Goal: Task Accomplishment & Management: Manage account settings

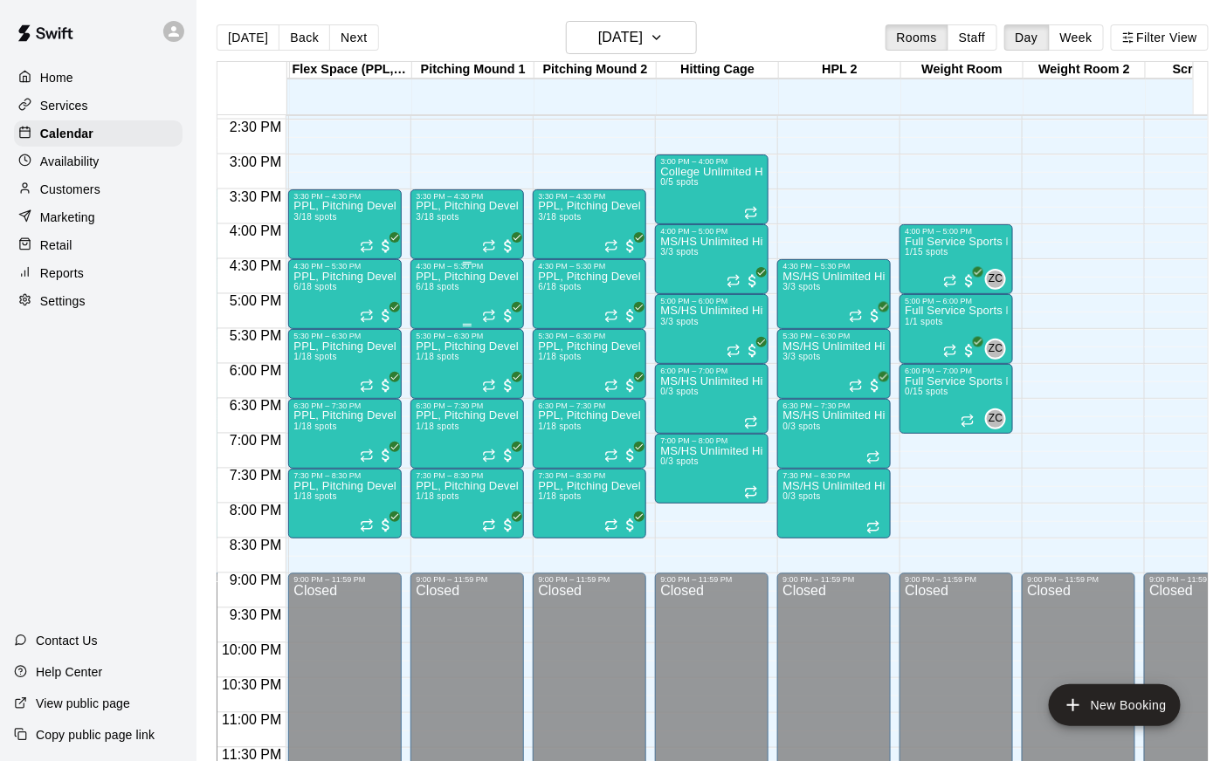
scroll to position [0, 314]
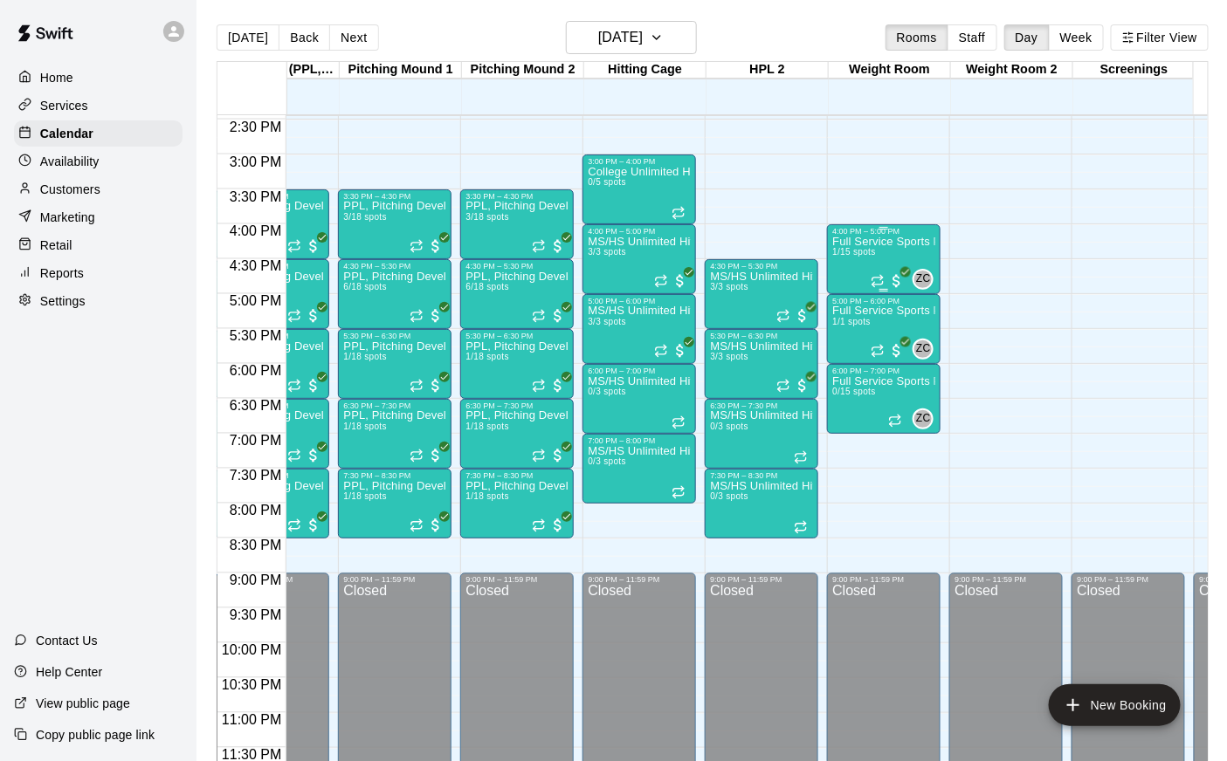
click at [852, 271] on div "Full Service Sports Performance 1/15 spots" at bounding box center [883, 616] width 103 height 761
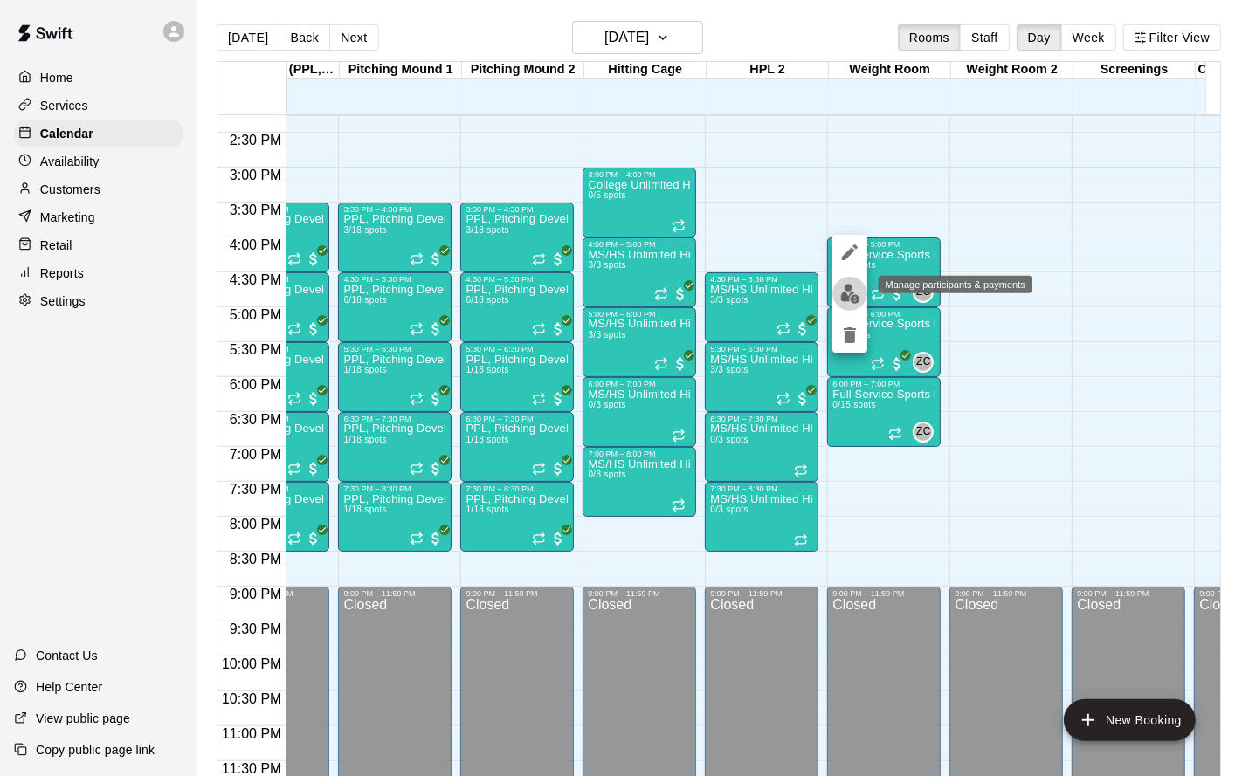
click at [849, 293] on img "edit" at bounding box center [850, 294] width 20 height 20
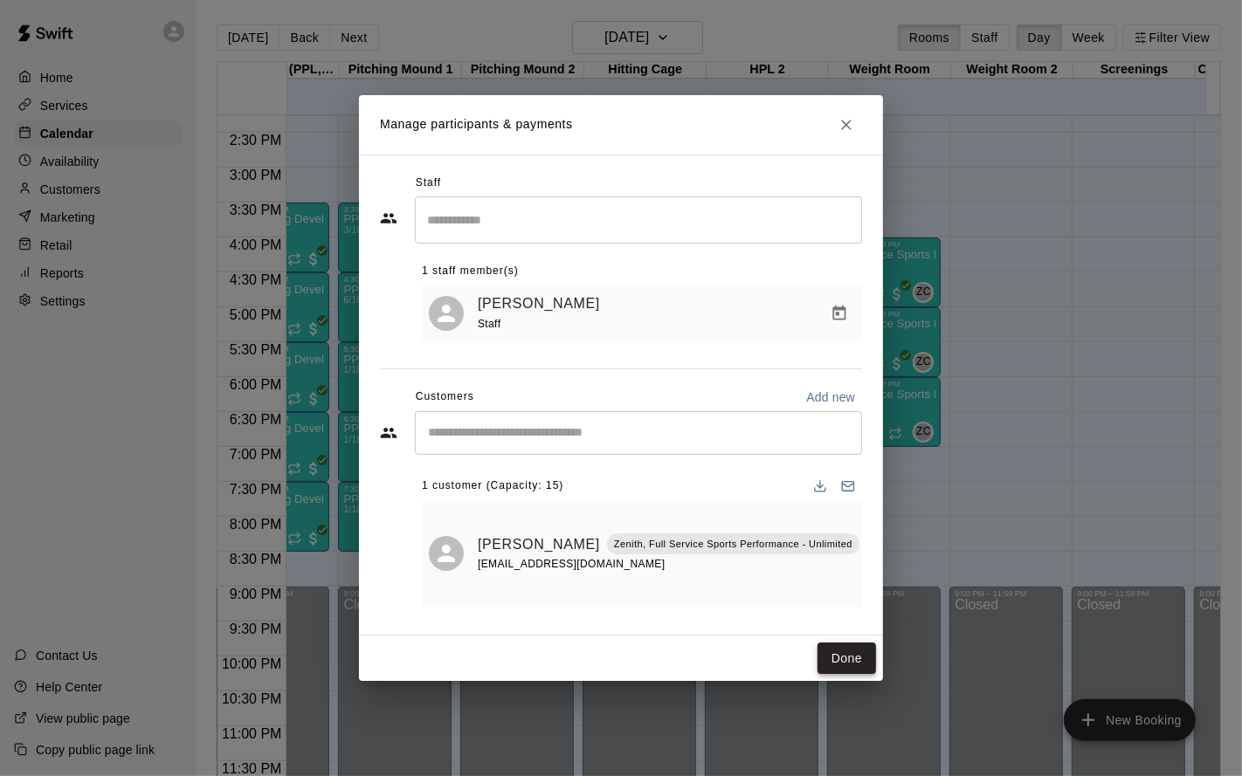
click at [846, 650] on button "Done" at bounding box center [846, 659] width 58 height 32
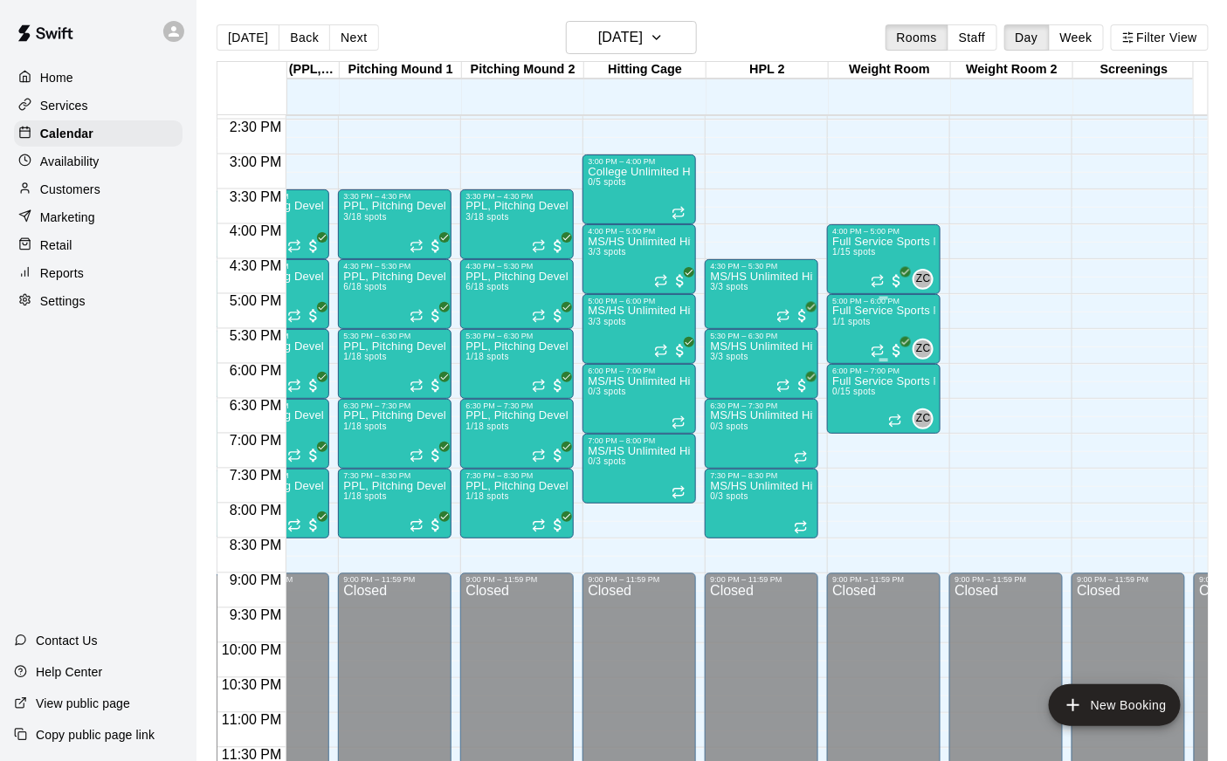
click at [841, 338] on div "Full Service Sports Performance 1/1 spots" at bounding box center [883, 686] width 103 height 761
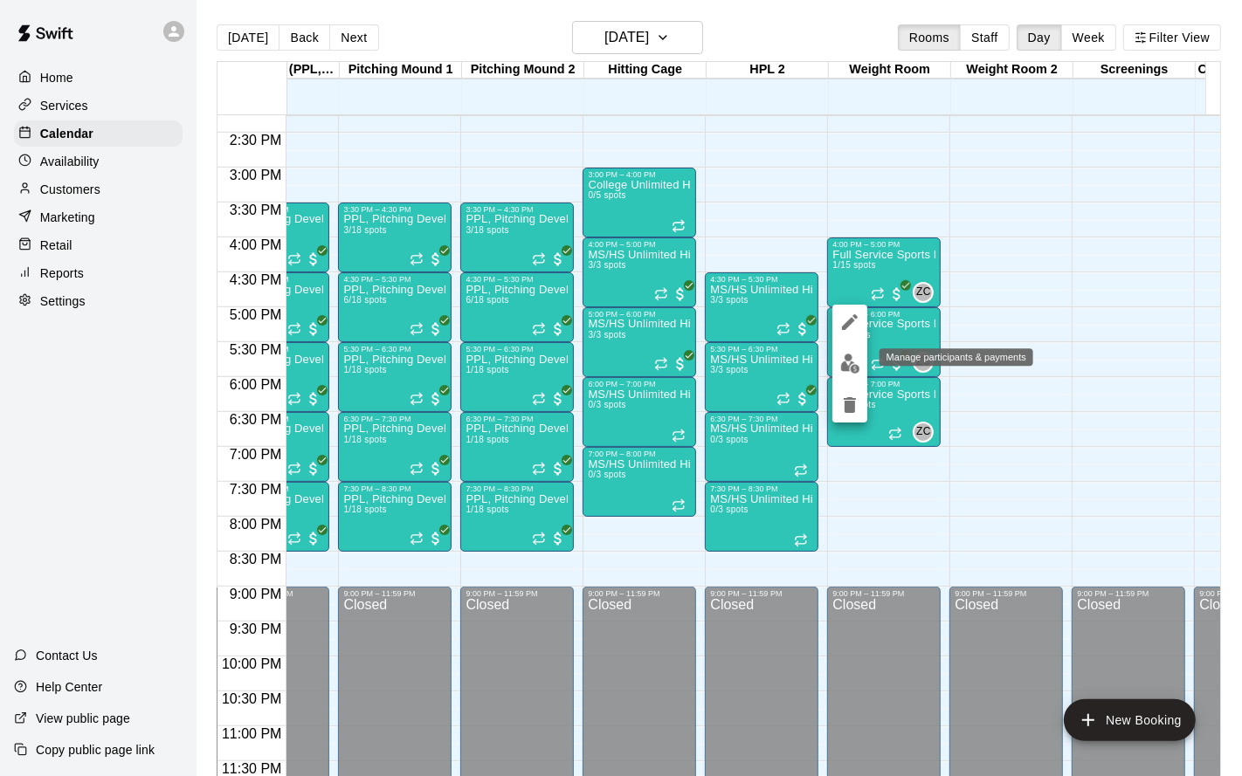
click at [851, 364] on img "edit" at bounding box center [850, 364] width 20 height 20
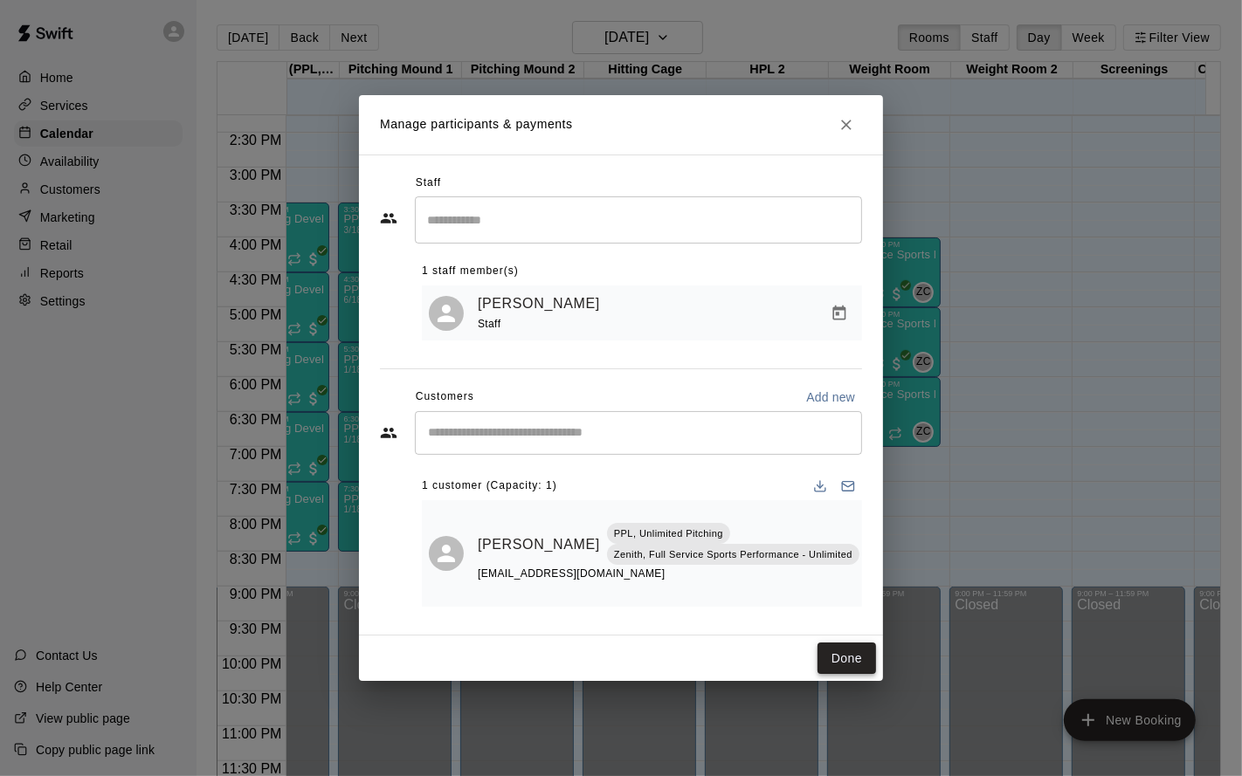
click at [839, 643] on button "Done" at bounding box center [846, 659] width 58 height 32
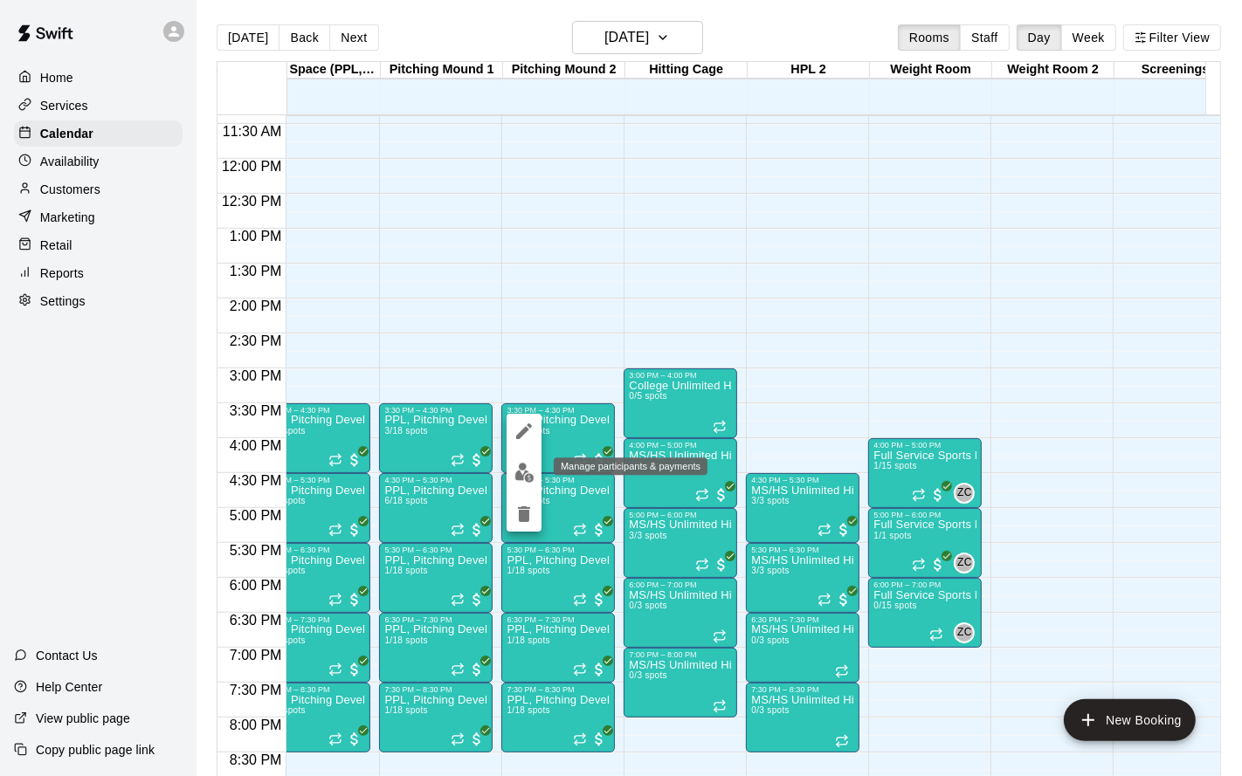
click at [525, 478] on img "edit" at bounding box center [524, 473] width 20 height 20
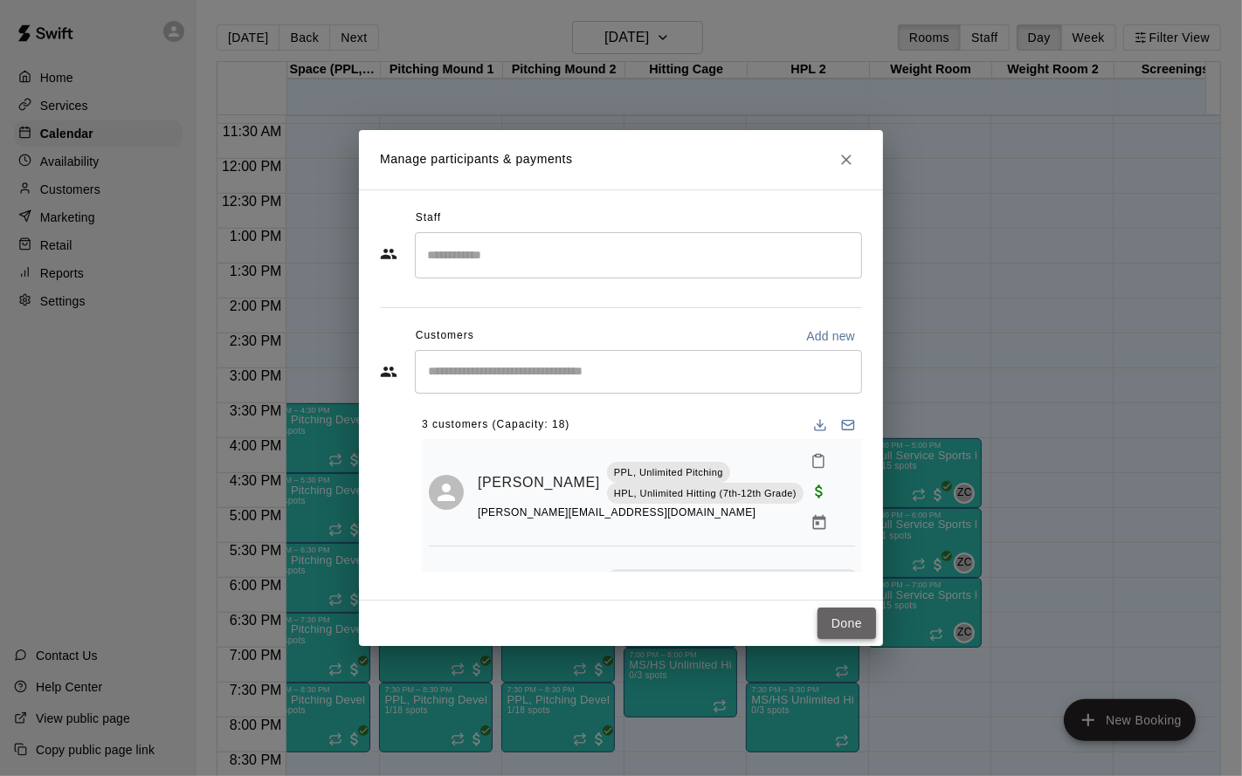
click at [840, 629] on button "Done" at bounding box center [846, 624] width 58 height 32
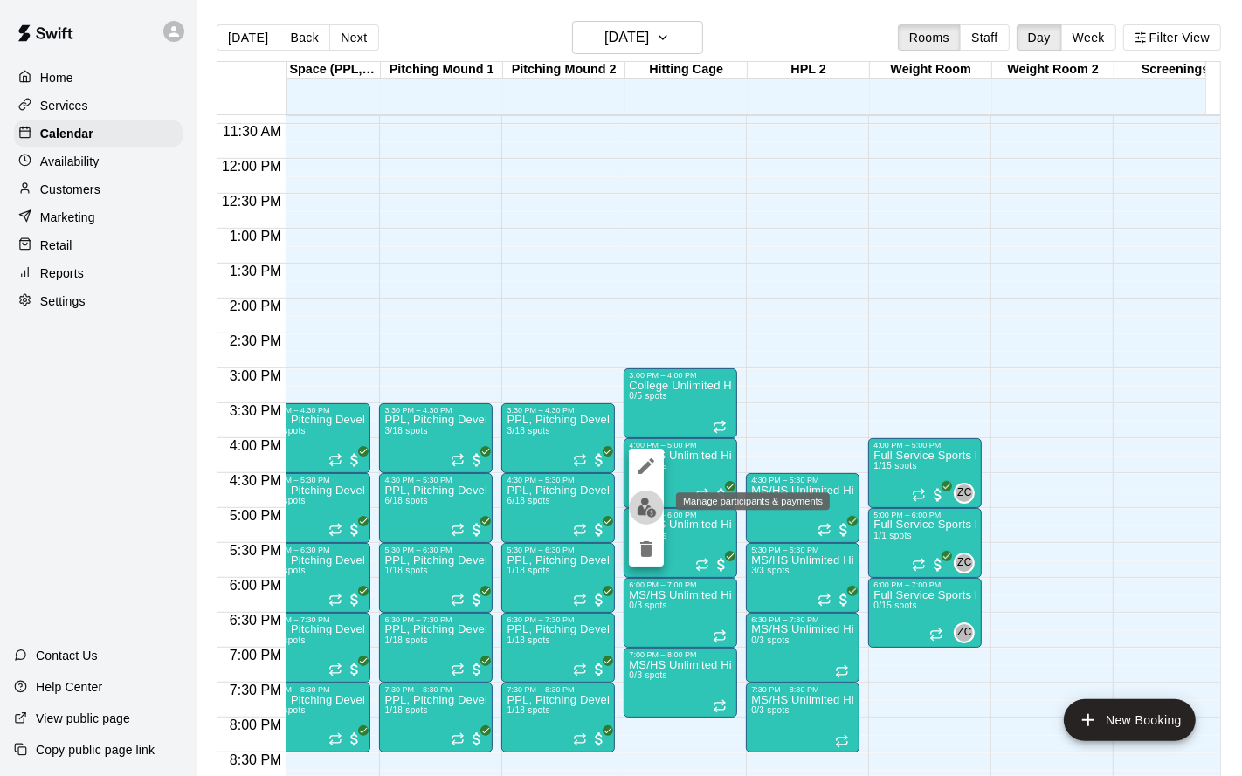
click at [639, 503] on img "edit" at bounding box center [646, 508] width 20 height 20
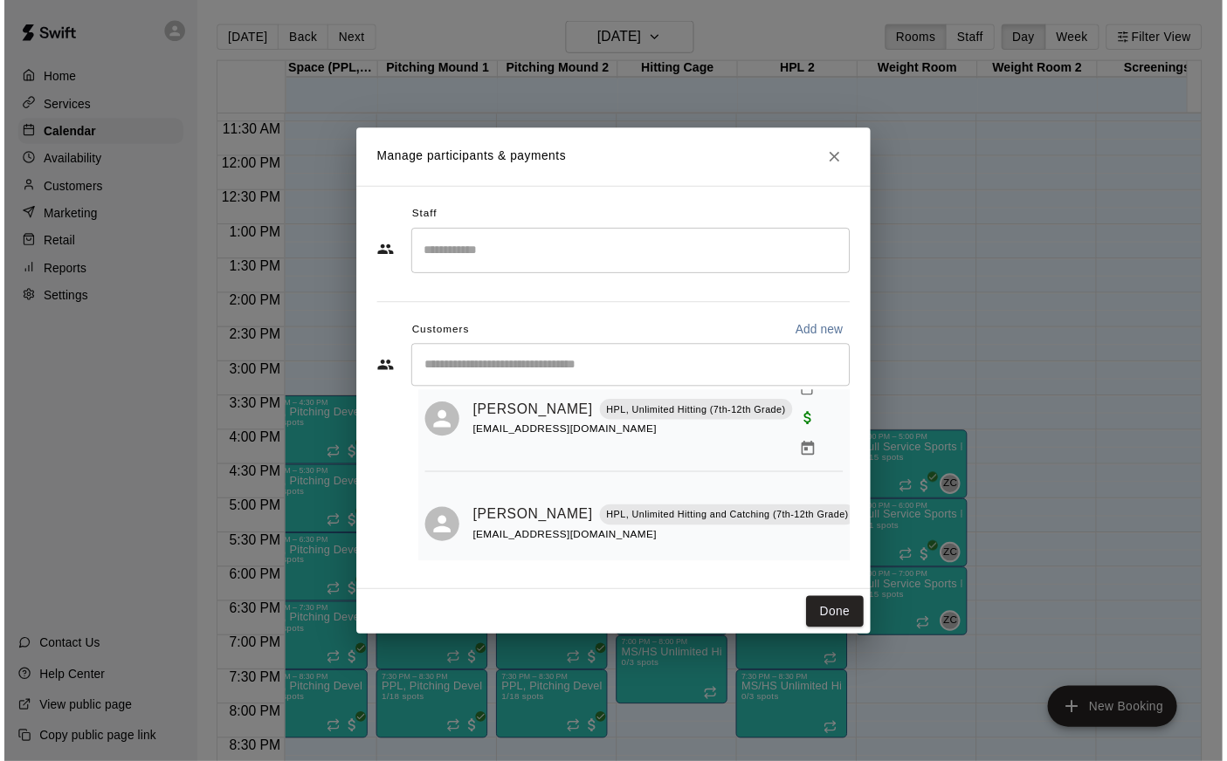
scroll to position [181, 0]
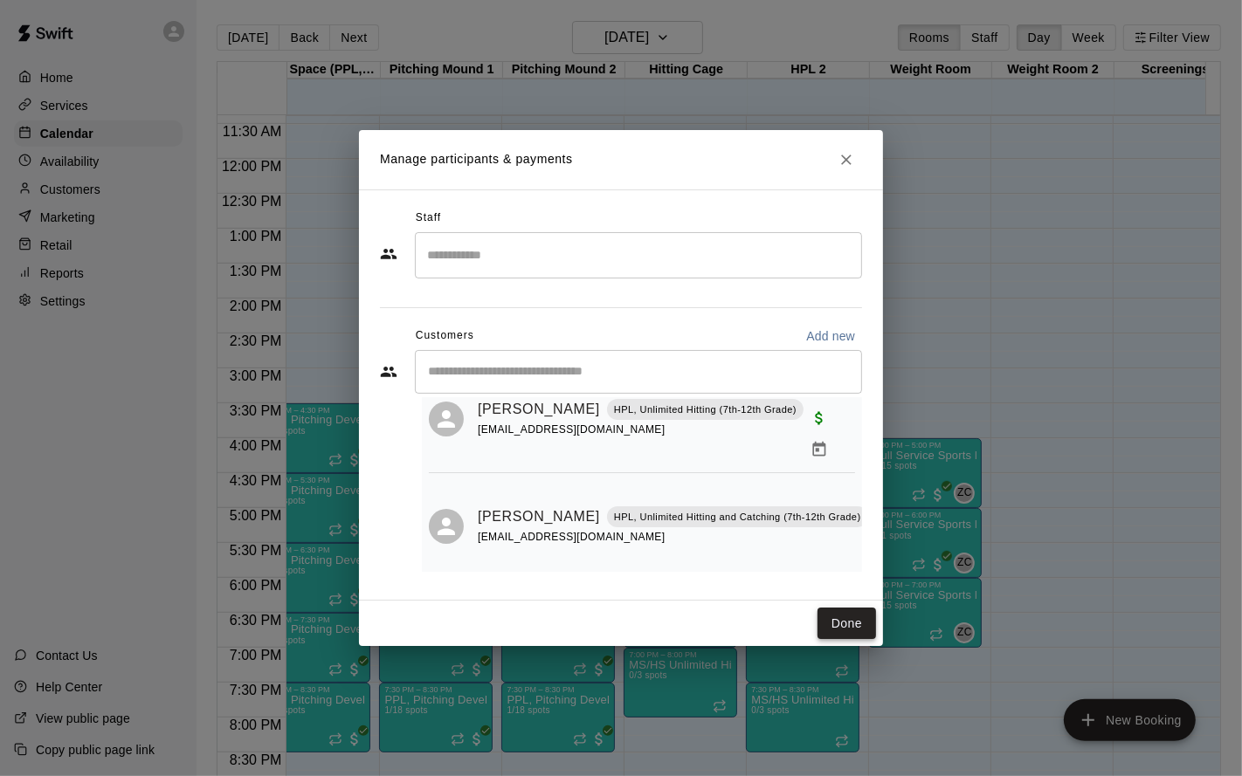
click at [836, 624] on button "Done" at bounding box center [846, 624] width 58 height 32
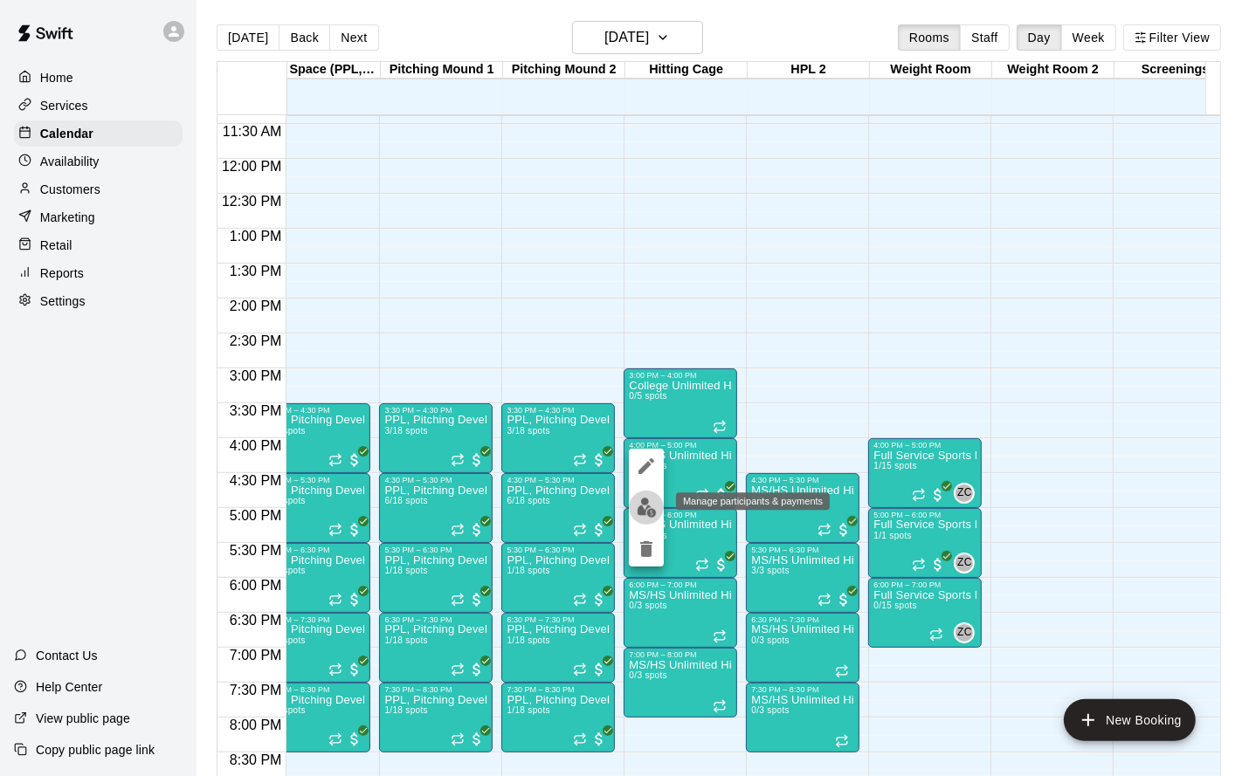
click at [640, 504] on img "edit" at bounding box center [646, 508] width 20 height 20
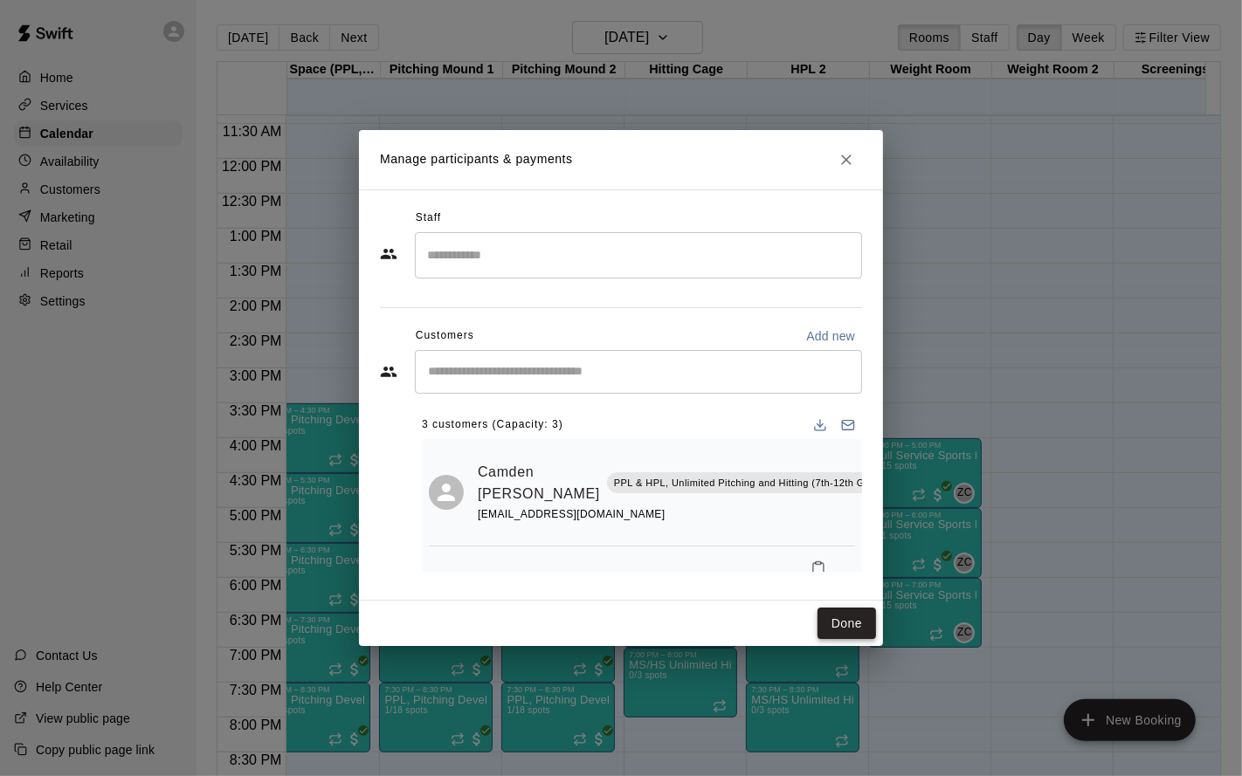
click at [823, 622] on button "Done" at bounding box center [846, 624] width 58 height 32
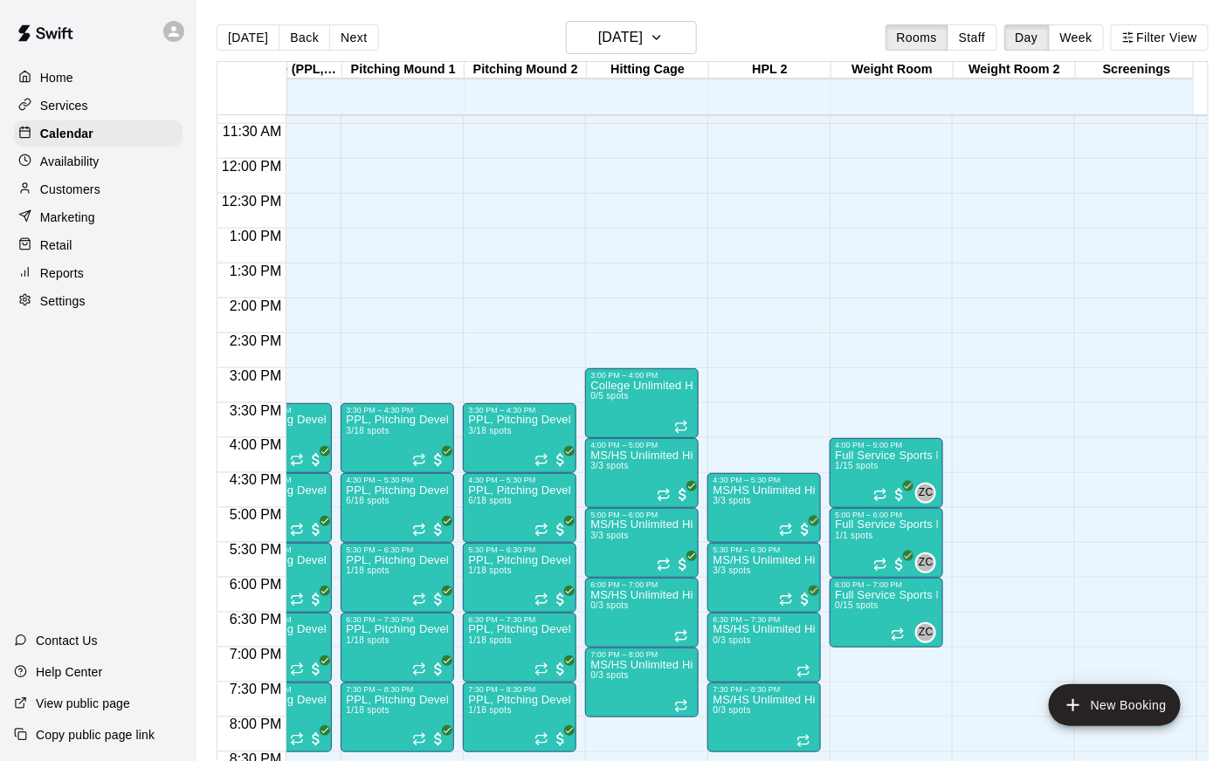
scroll to position [0, 341]
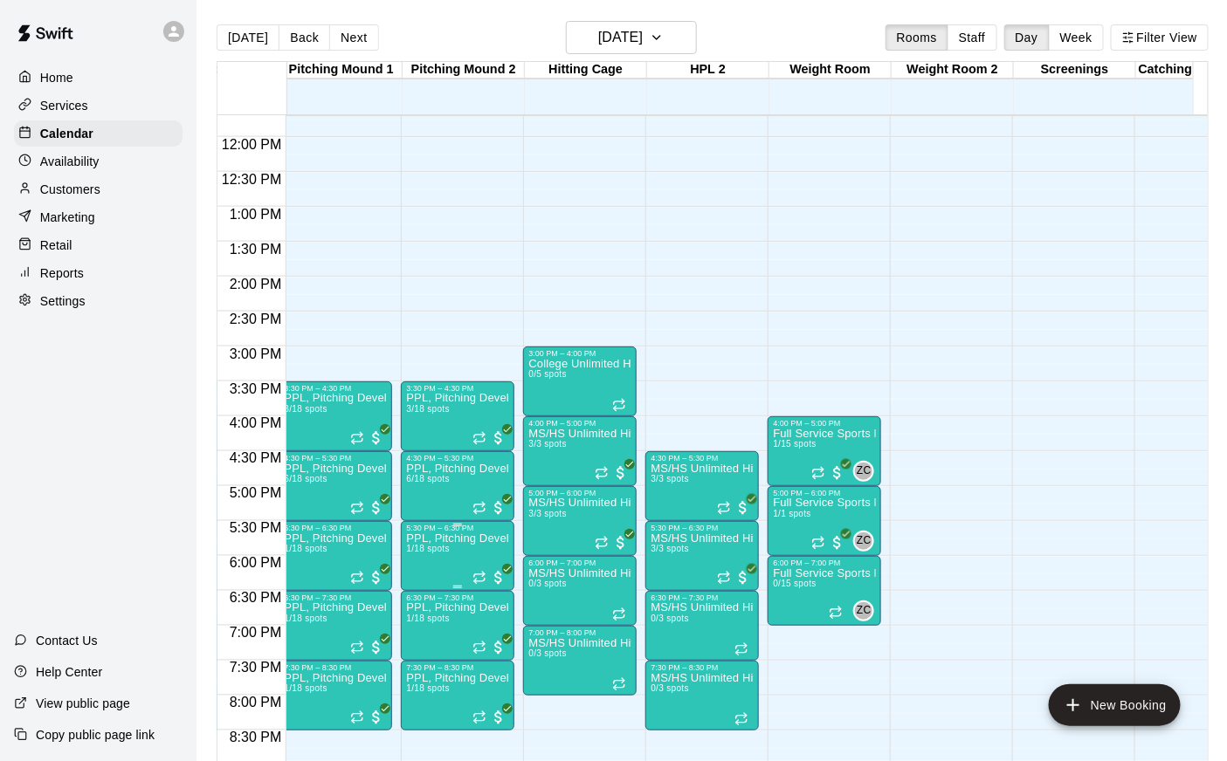
click at [438, 521] on div "5:30 PM – 6:30 PM PPL, Pitching Development Session 1/18 spots" at bounding box center [457, 556] width 113 height 70
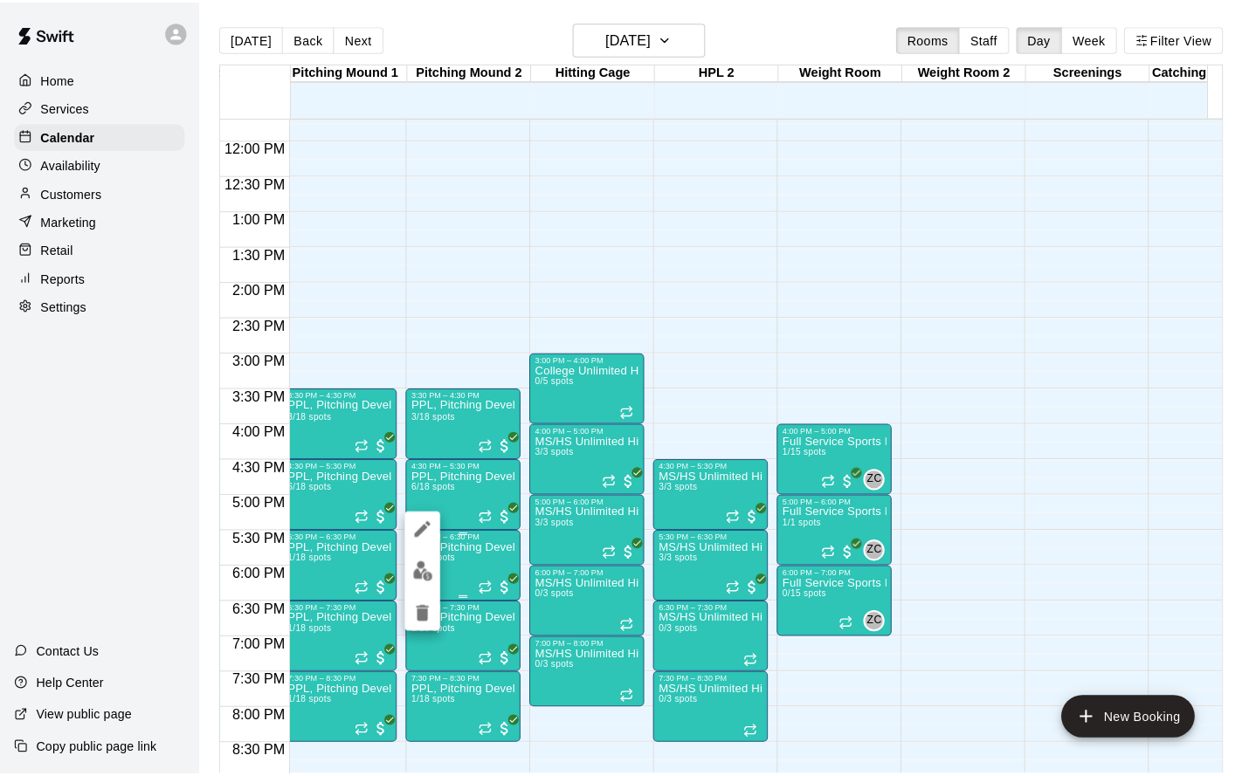
scroll to position [835, 374]
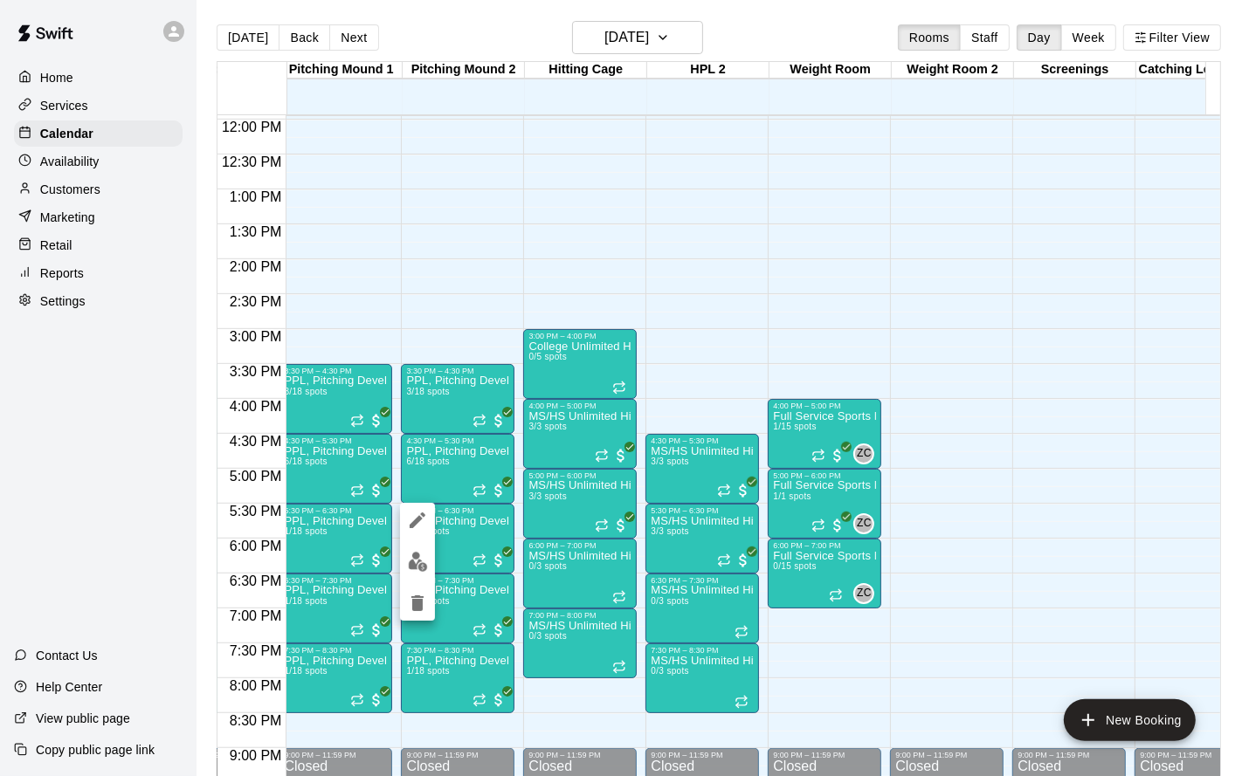
click at [886, 375] on div at bounding box center [621, 388] width 1242 height 776
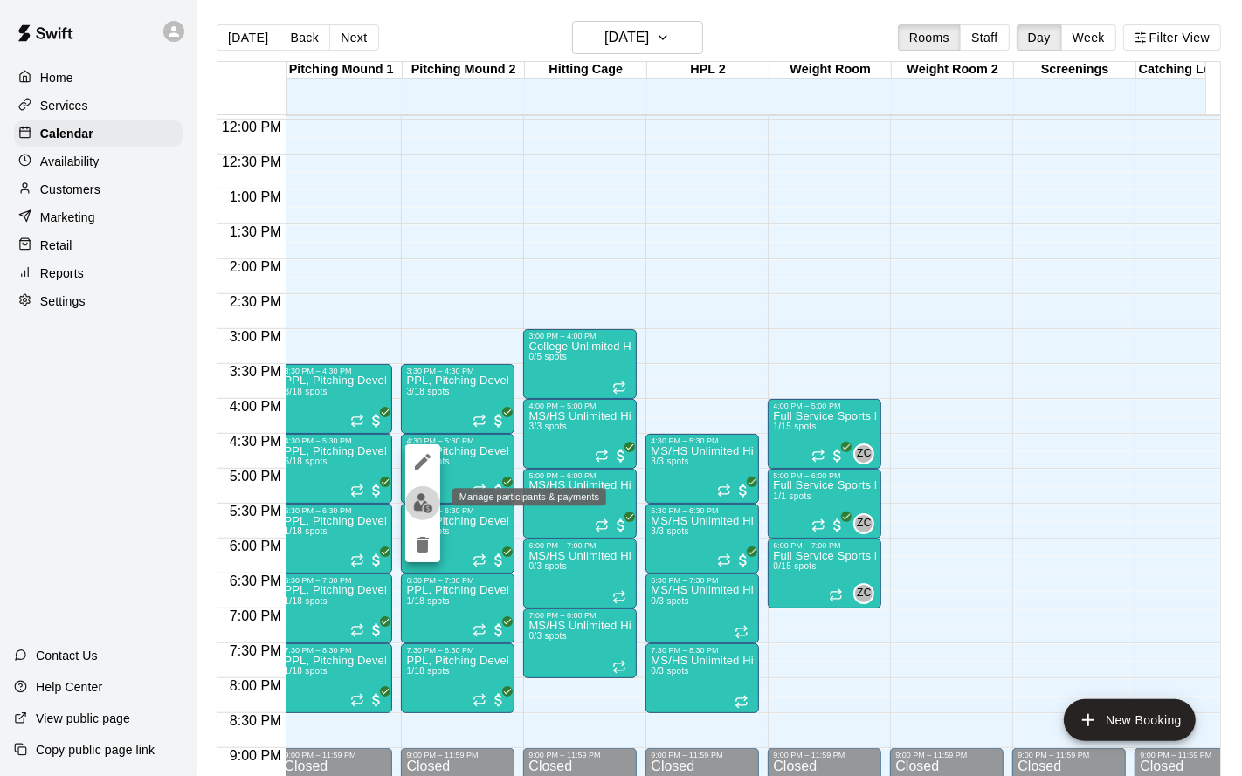
click at [419, 501] on img "edit" at bounding box center [423, 503] width 20 height 20
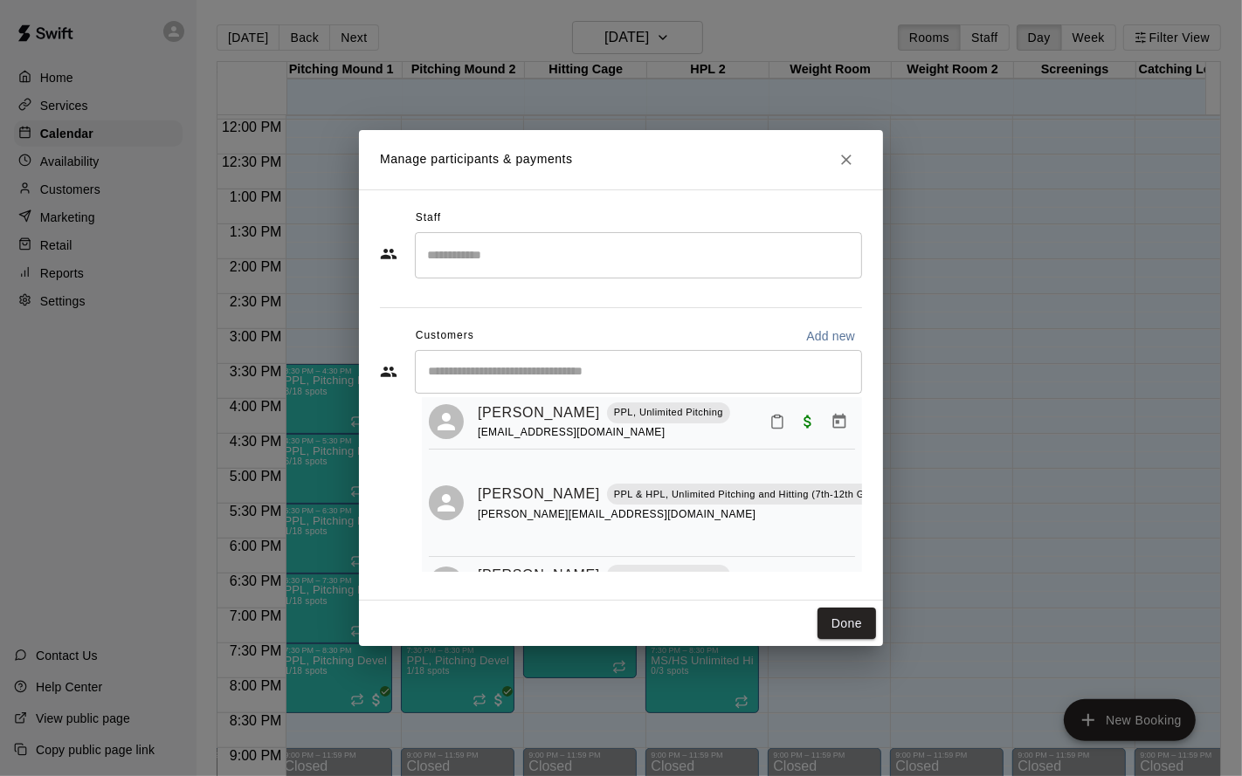
scroll to position [0, 0]
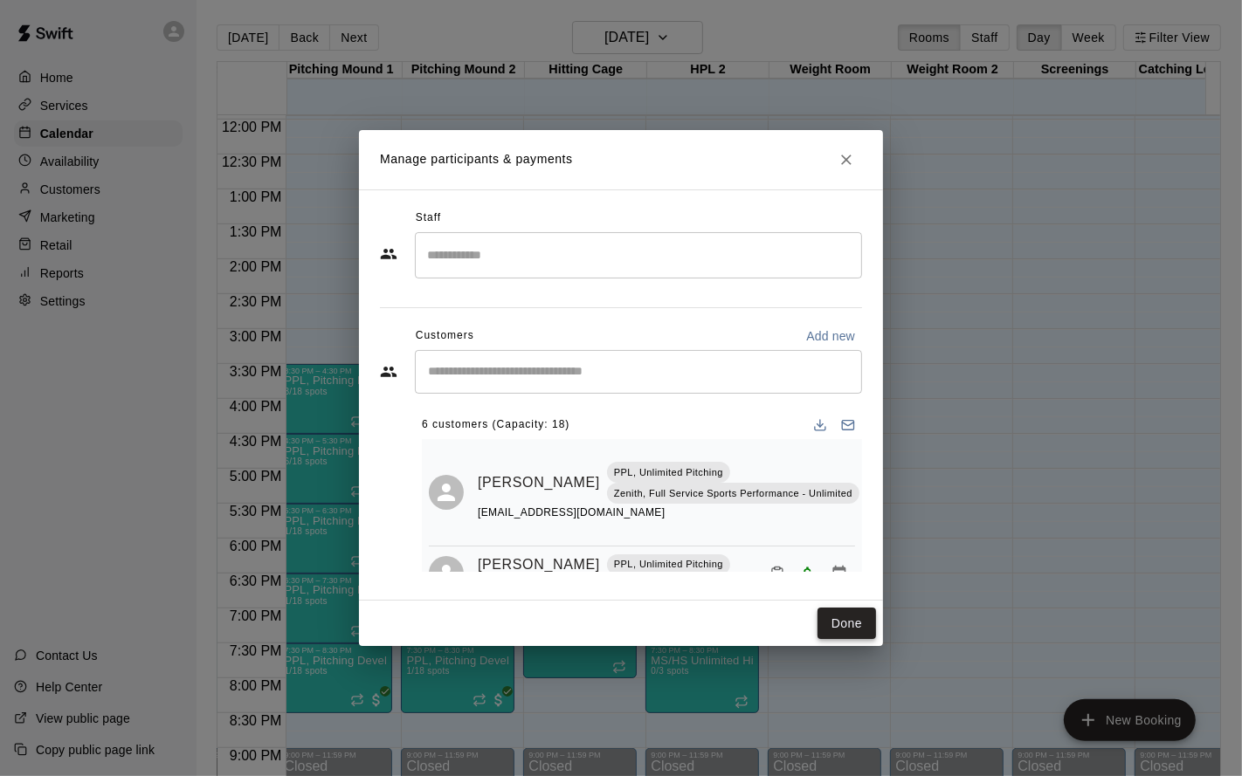
click at [863, 620] on button "Done" at bounding box center [846, 624] width 58 height 32
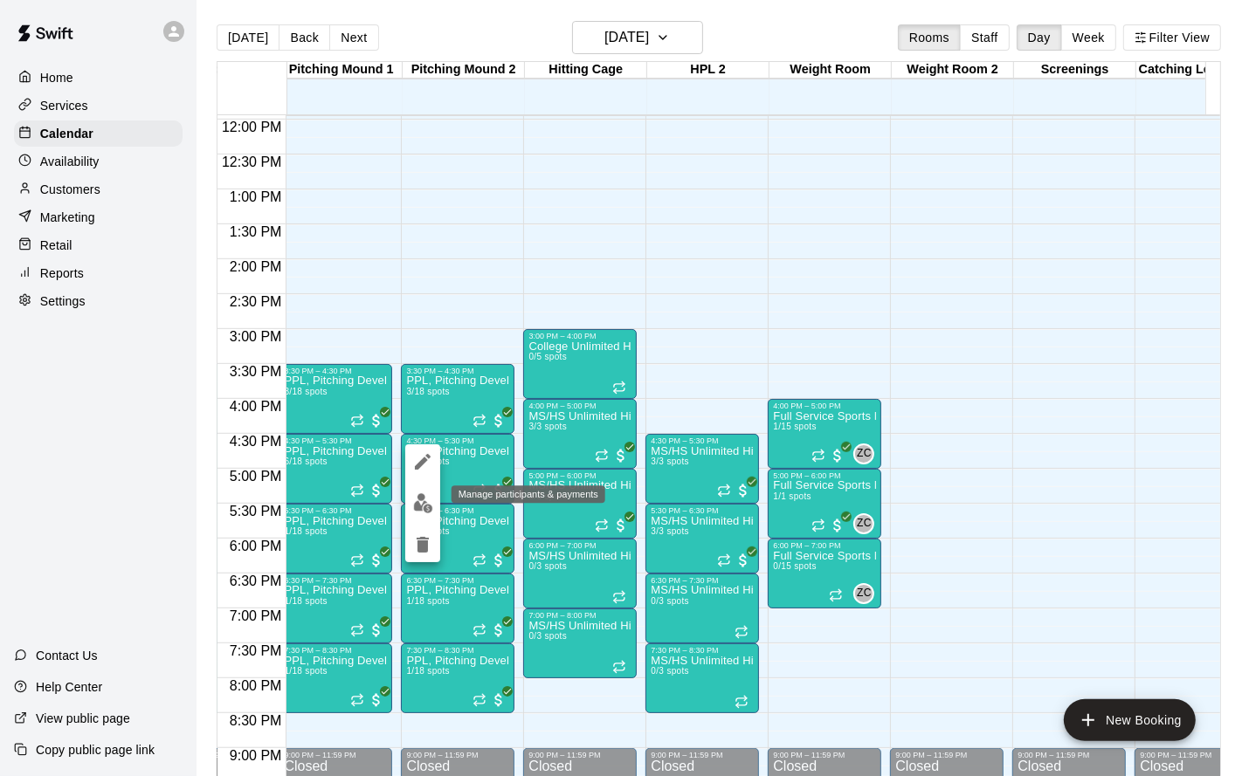
click at [432, 505] on button "edit" at bounding box center [422, 503] width 35 height 34
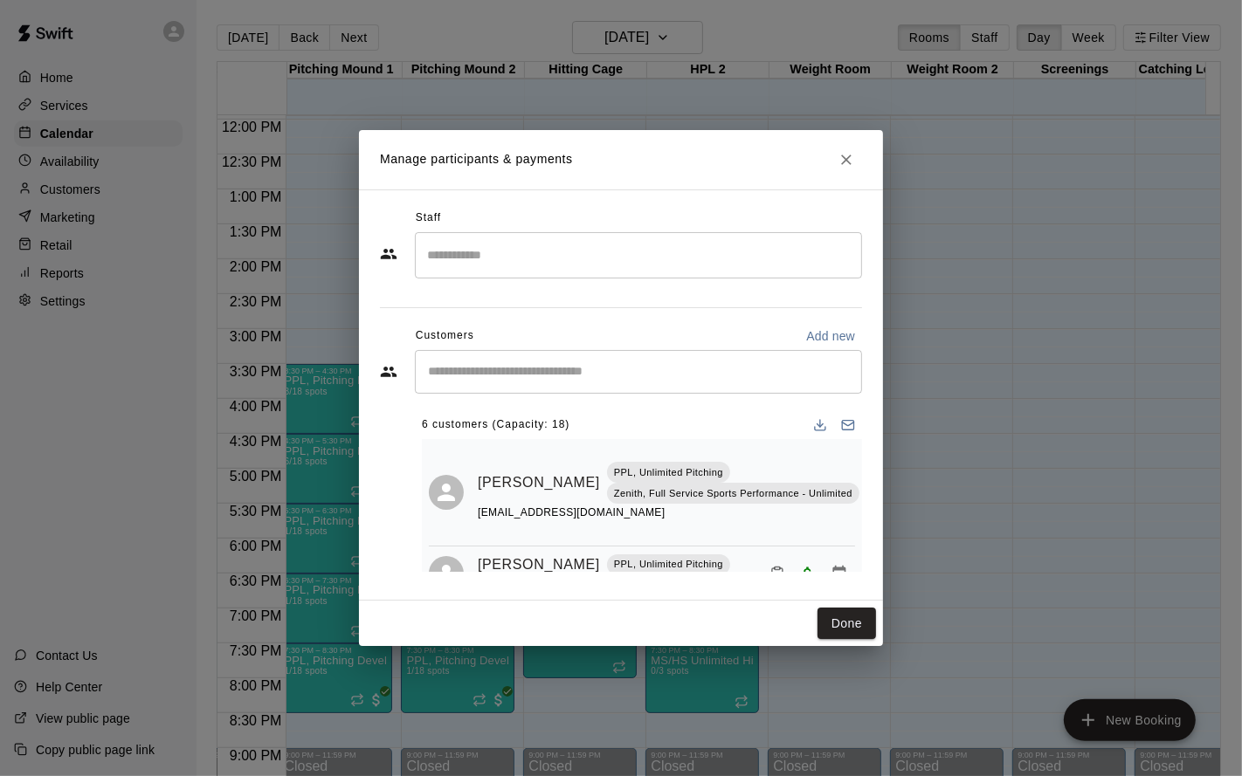
click at [837, 620] on button "Done" at bounding box center [846, 624] width 58 height 32
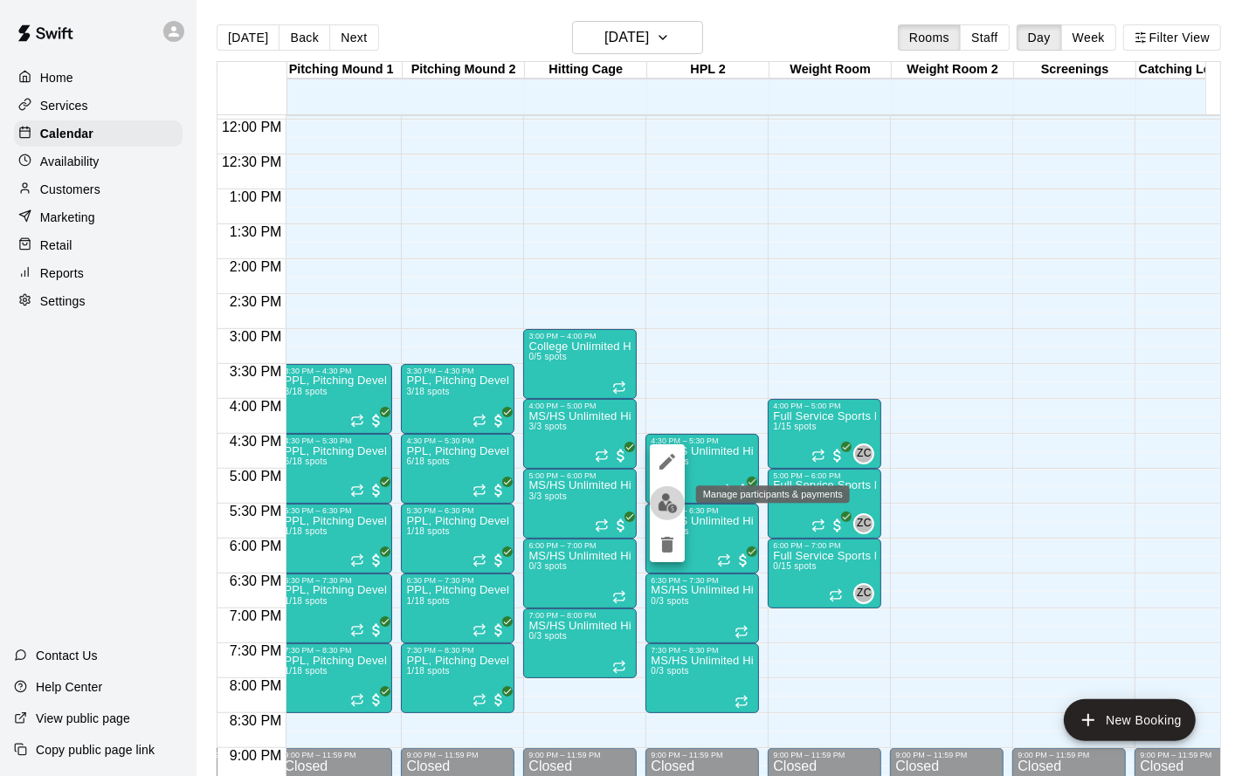
click at [666, 511] on img "edit" at bounding box center [667, 503] width 20 height 20
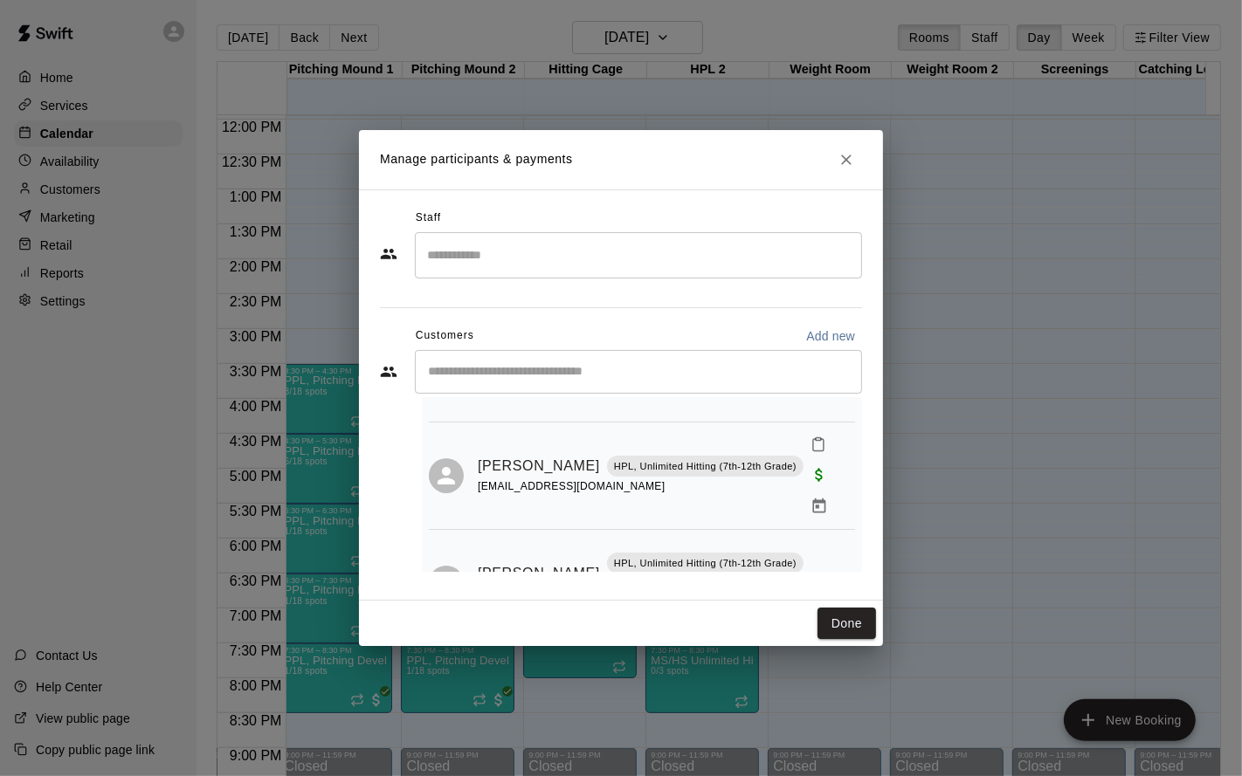
scroll to position [181, 0]
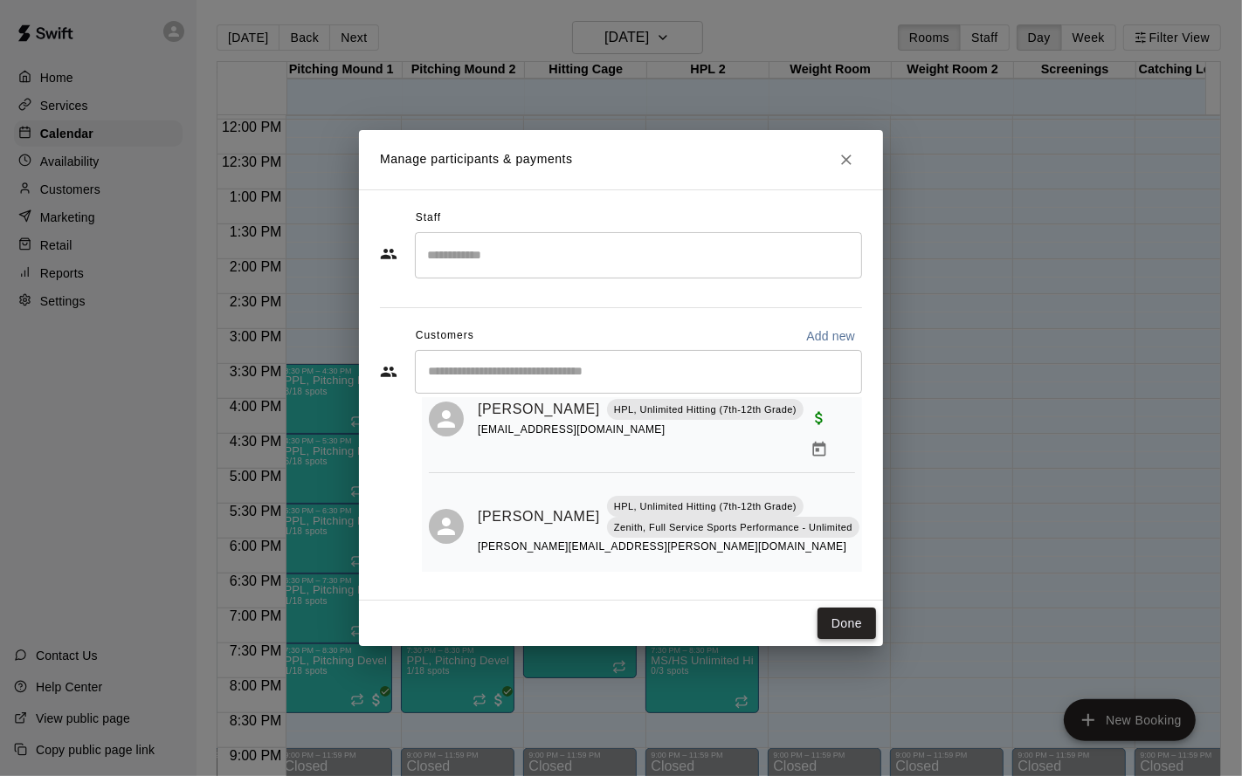
click at [854, 620] on button "Done" at bounding box center [846, 624] width 58 height 32
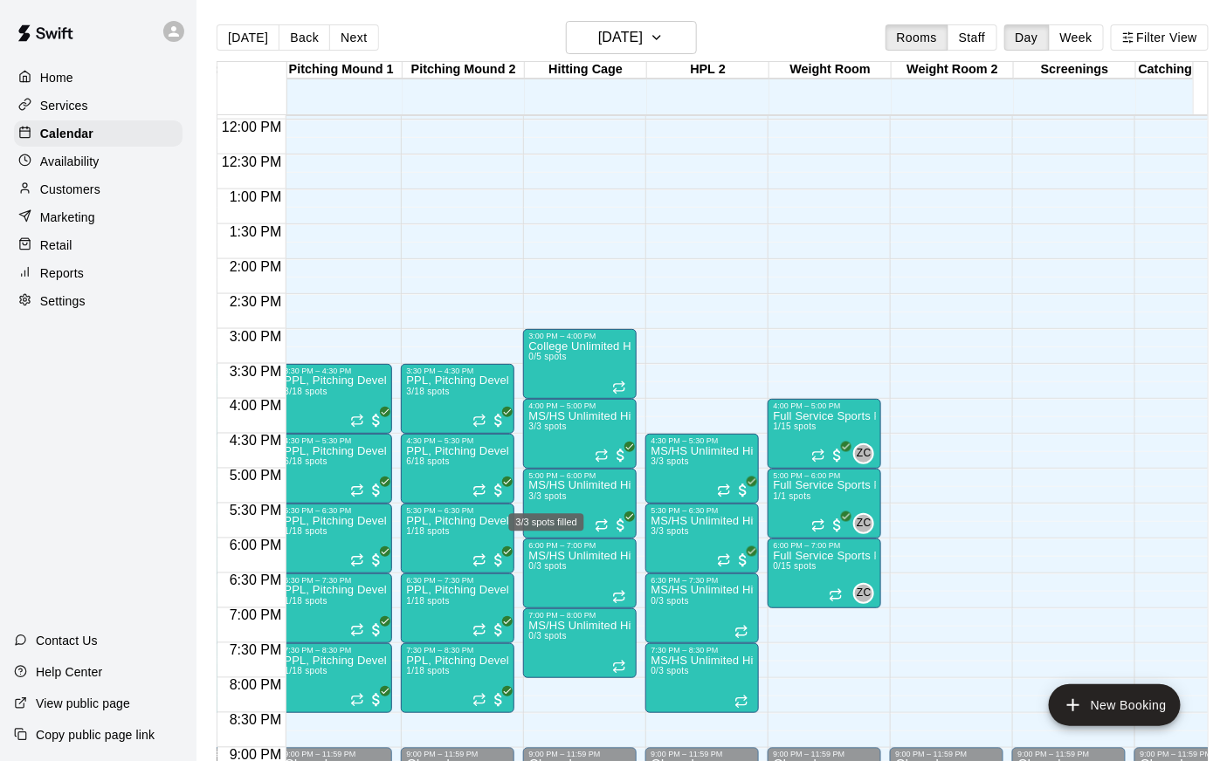
click at [570, 506] on div "3/3 spots filled" at bounding box center [546, 516] width 79 height 31
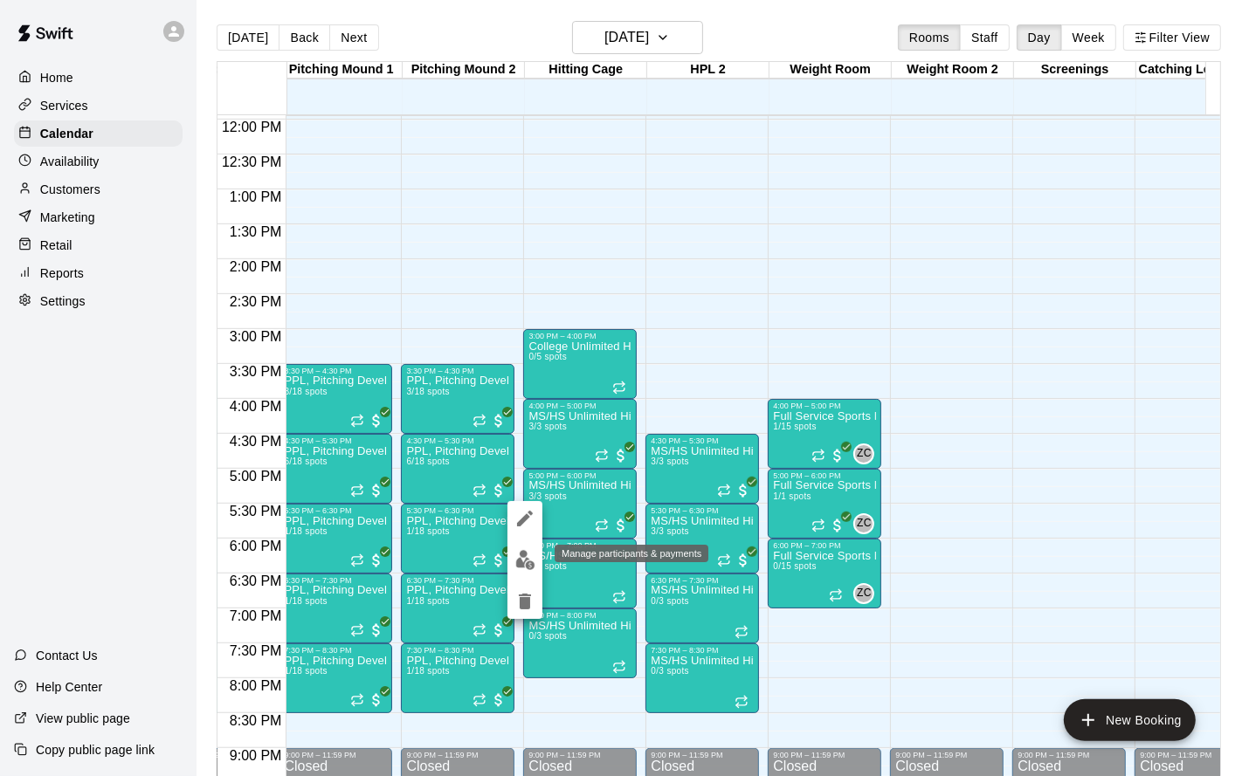
click at [528, 561] on img "edit" at bounding box center [525, 560] width 20 height 20
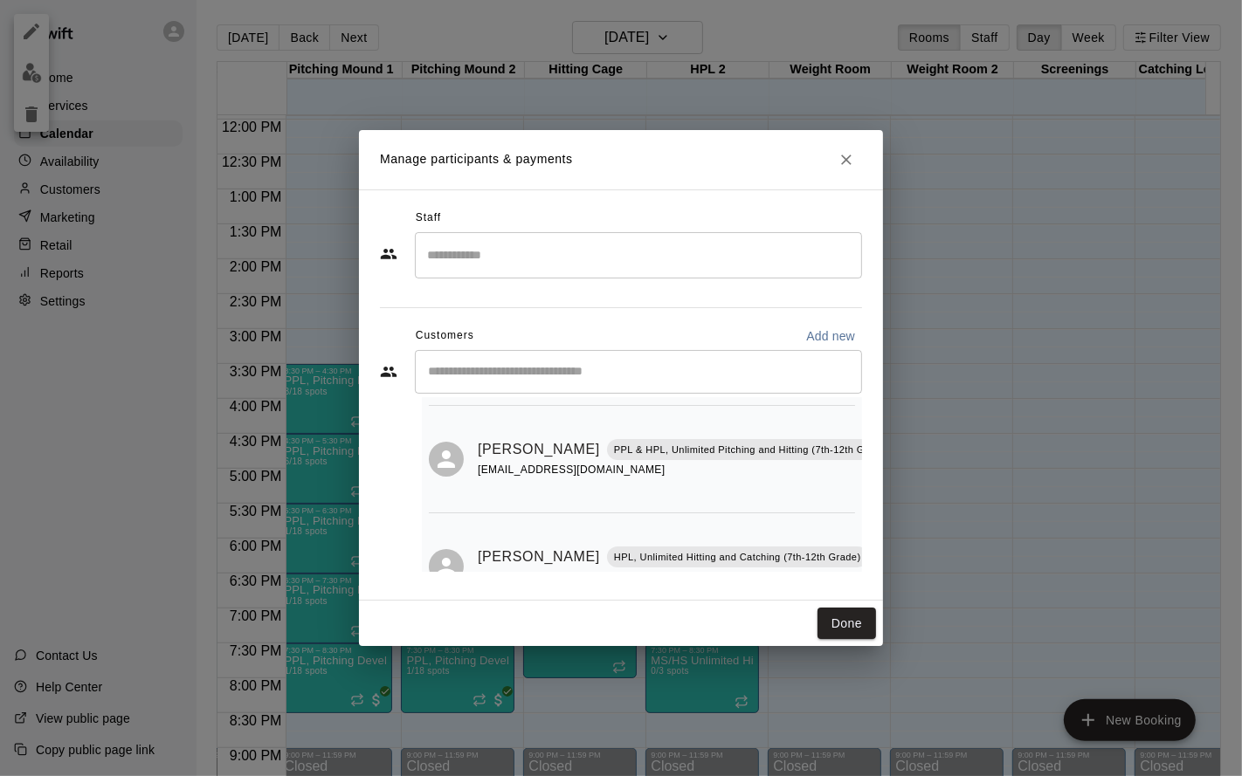
scroll to position [135, 0]
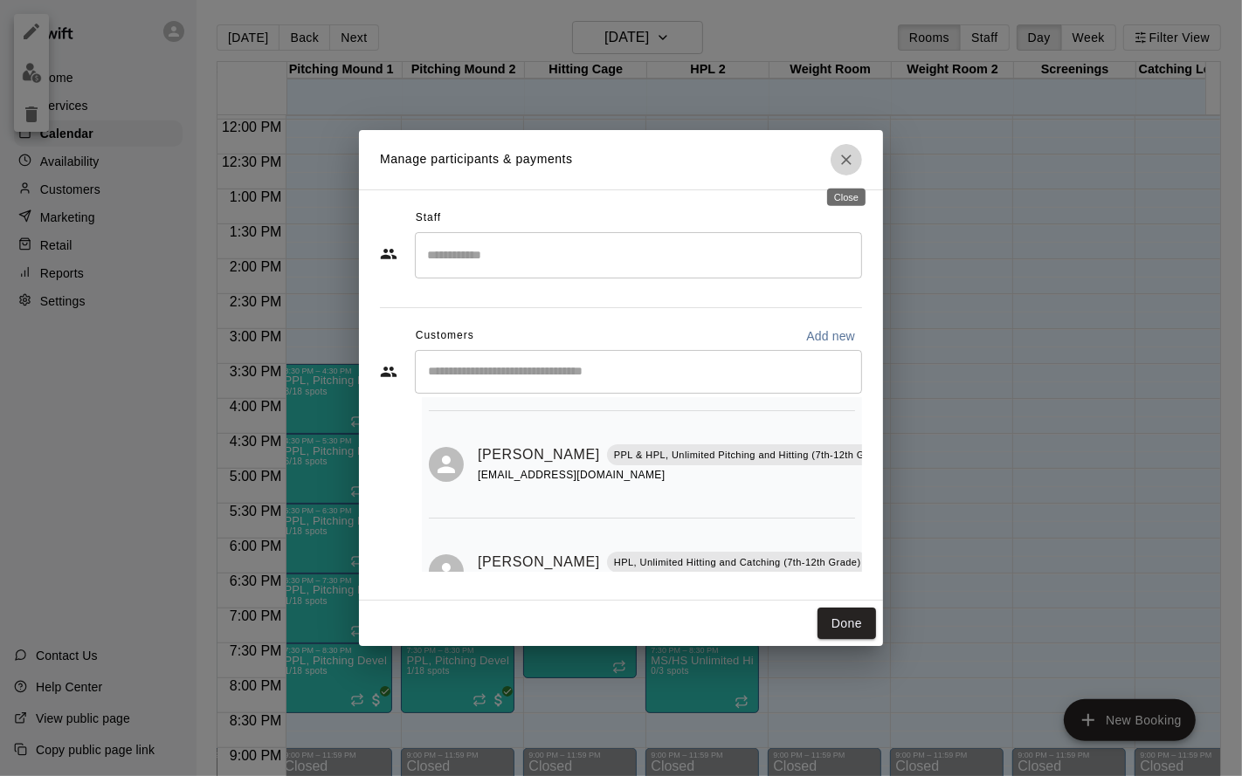
drag, startPoint x: 843, startPoint y: 152, endPoint x: 834, endPoint y: 203, distance: 51.5
click at [843, 152] on icon "Close" at bounding box center [845, 159] width 17 height 17
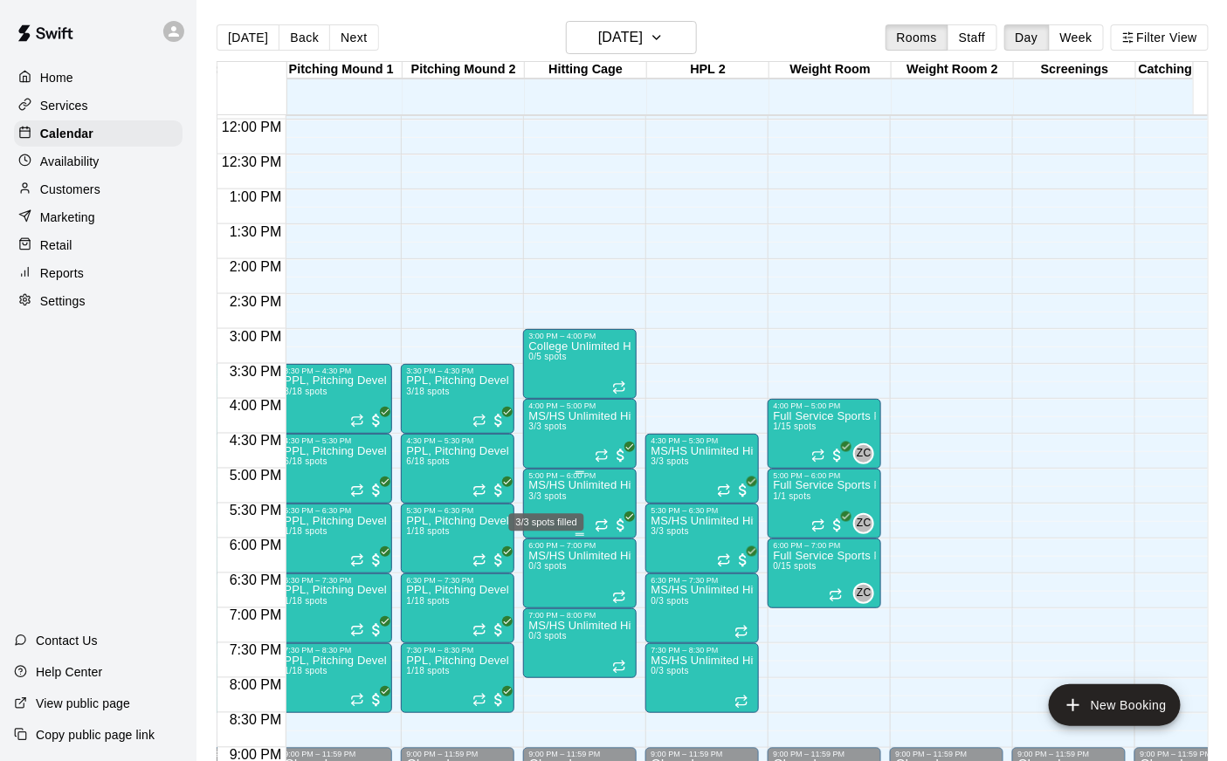
click at [556, 500] on span "3/3 spots" at bounding box center [547, 497] width 38 height 10
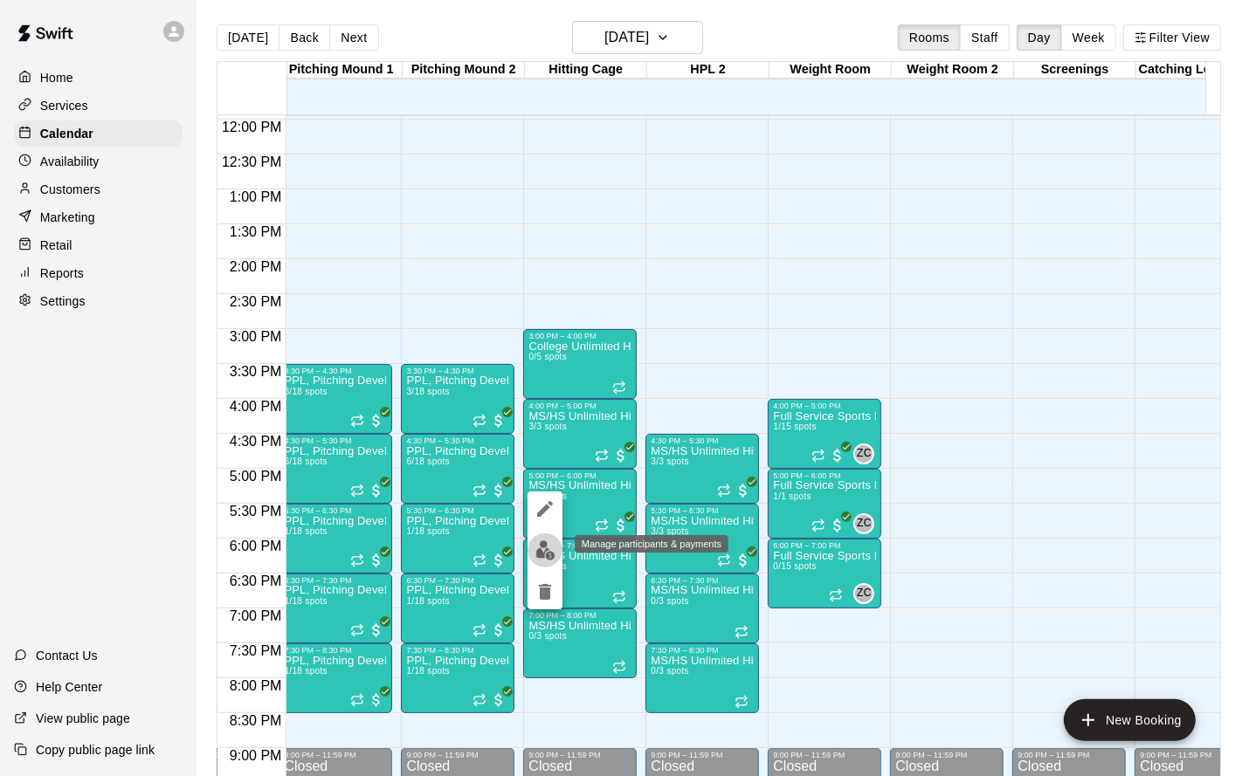
click at [545, 547] on img "edit" at bounding box center [545, 550] width 20 height 20
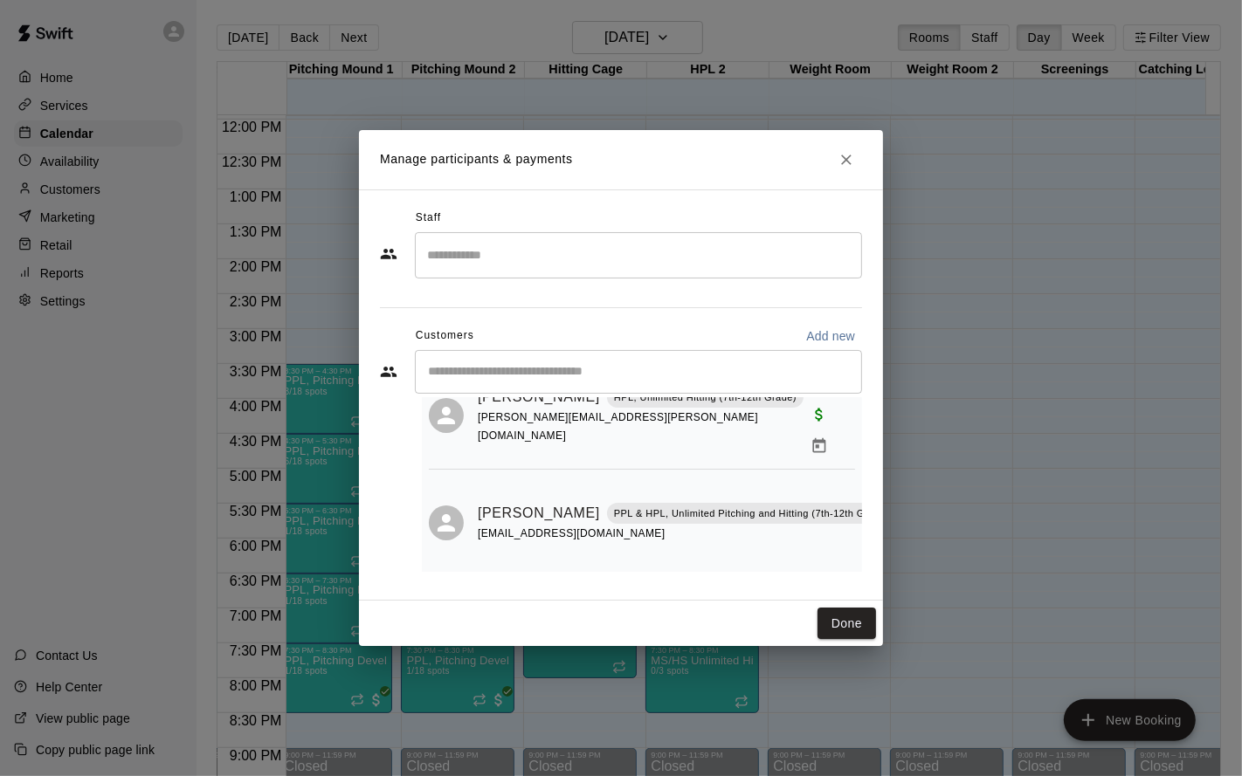
scroll to position [0, 0]
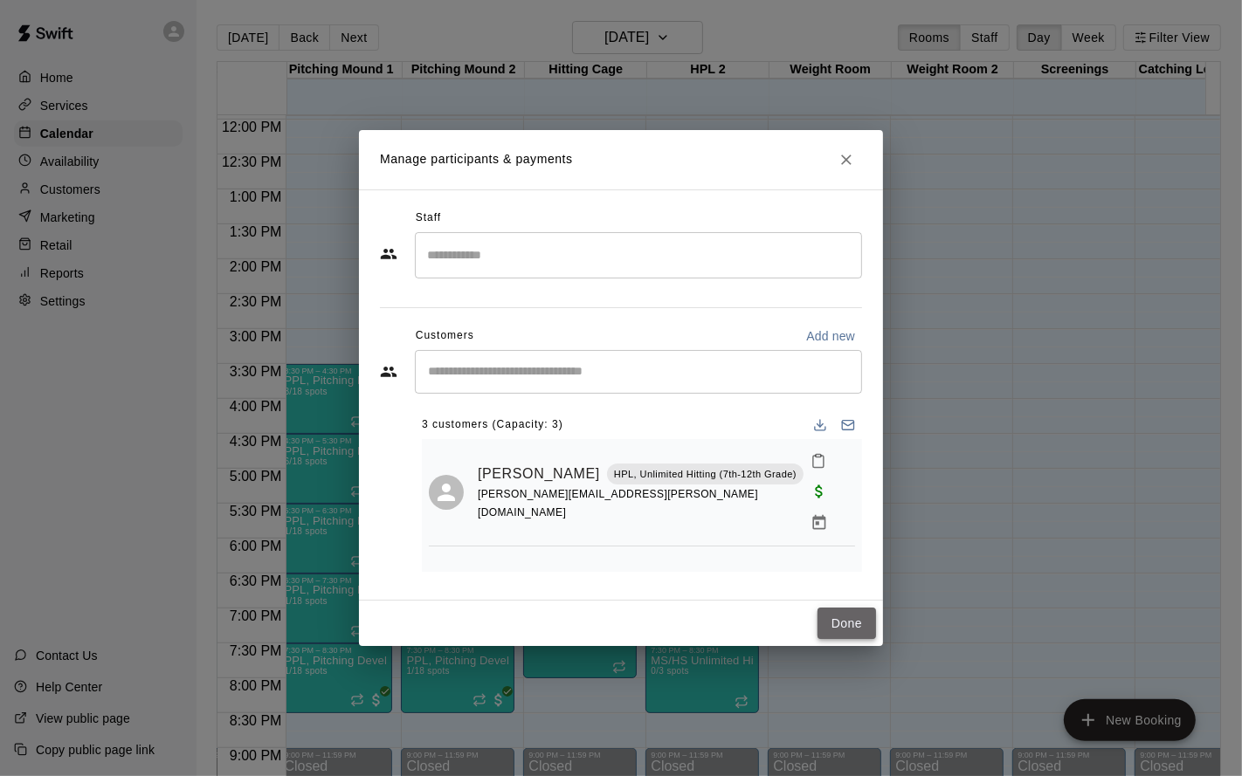
click at [834, 630] on button "Done" at bounding box center [846, 624] width 58 height 32
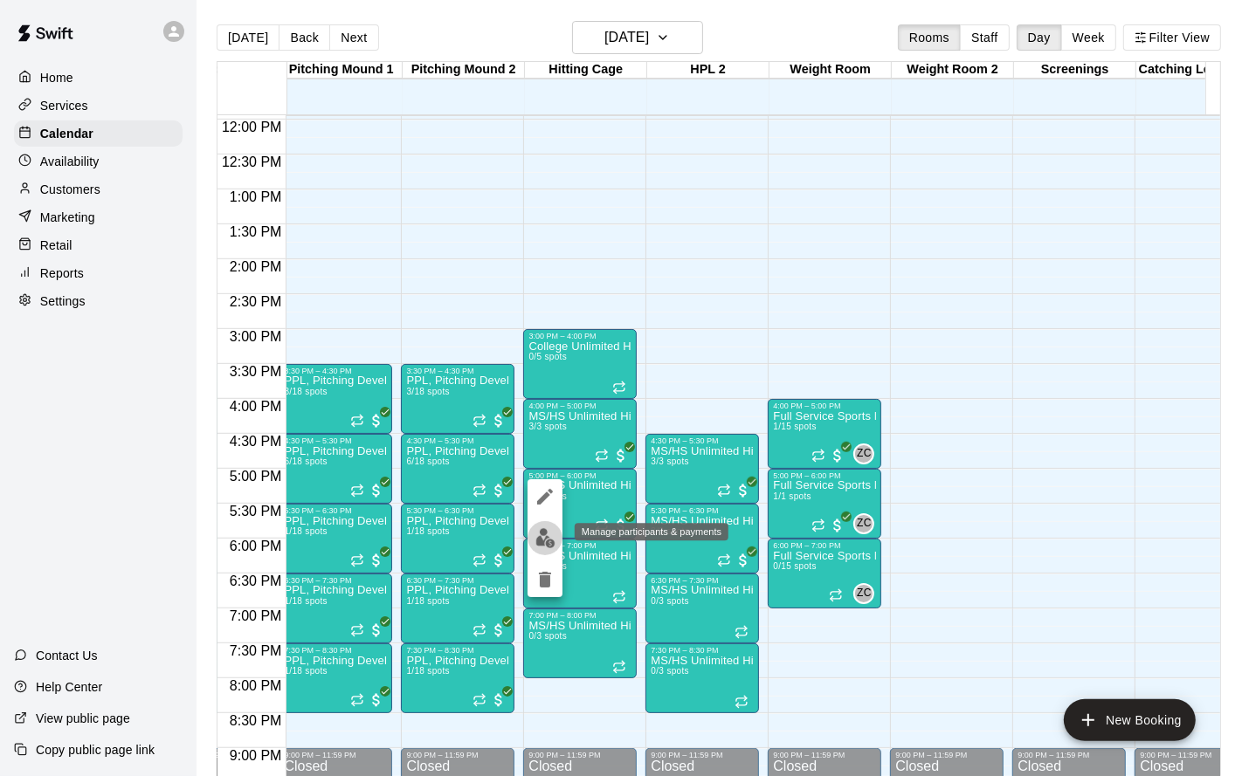
click at [547, 532] on img "edit" at bounding box center [545, 538] width 20 height 20
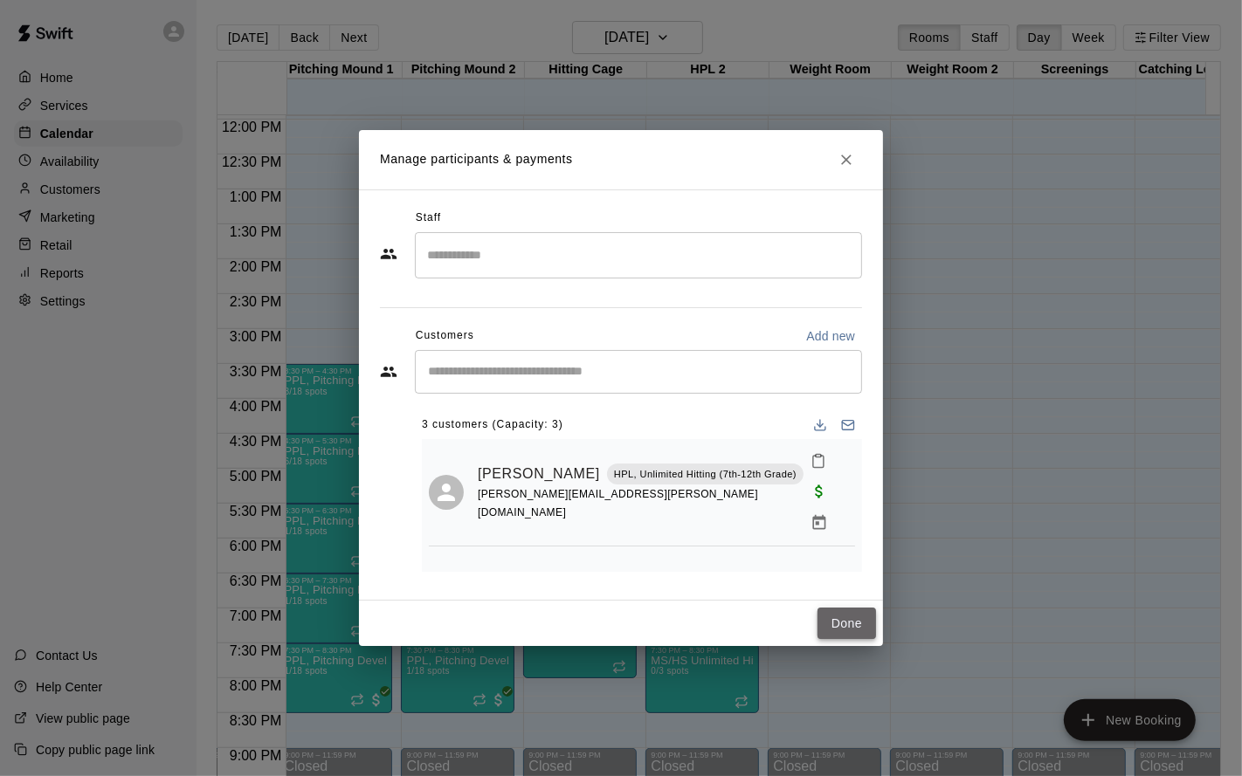
click at [856, 623] on button "Done" at bounding box center [846, 624] width 58 height 32
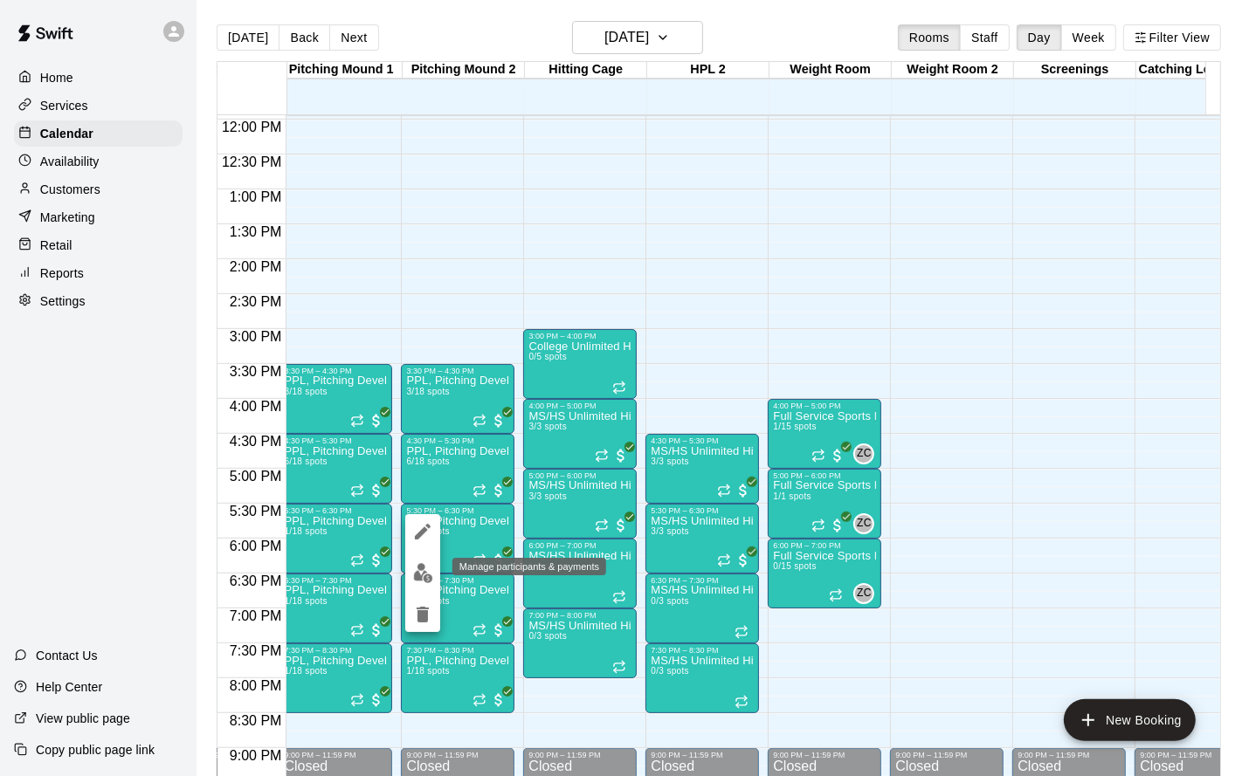
click at [421, 579] on img "edit" at bounding box center [423, 573] width 20 height 20
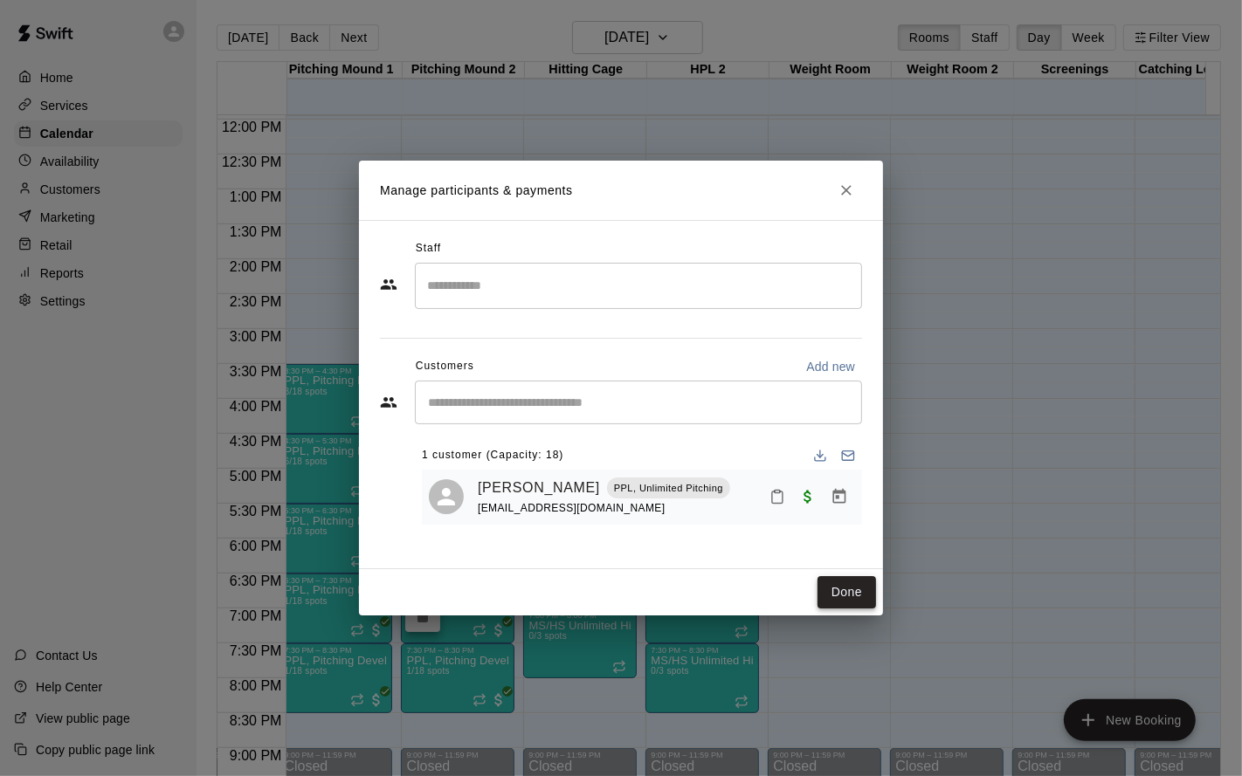
click at [856, 588] on button "Done" at bounding box center [846, 592] width 58 height 32
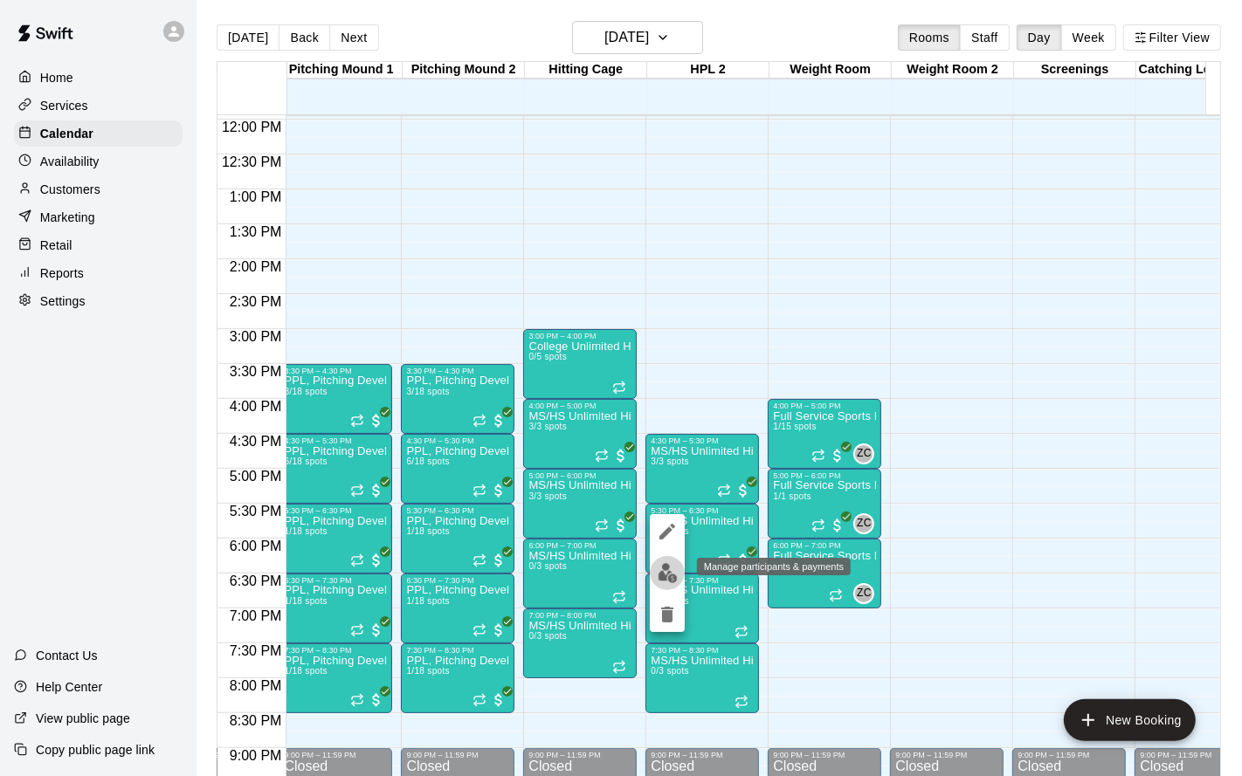
click at [670, 570] on img "edit" at bounding box center [667, 573] width 20 height 20
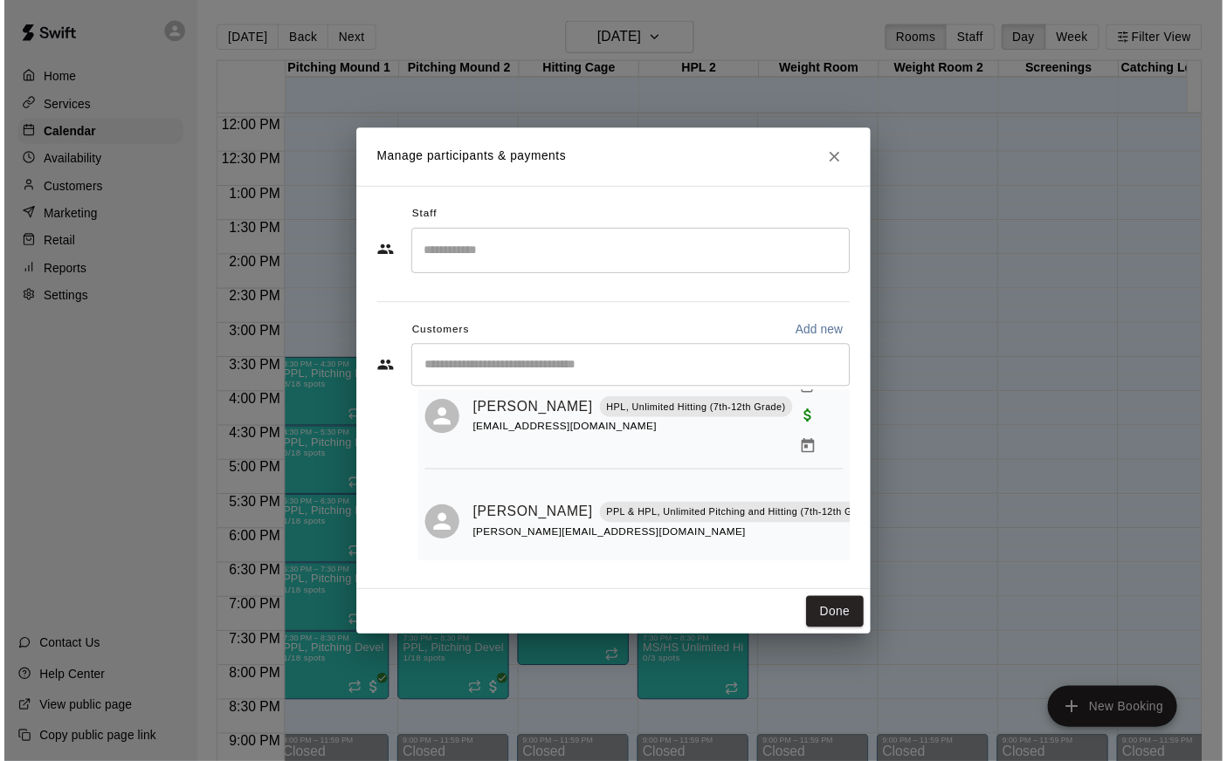
scroll to position [181, 0]
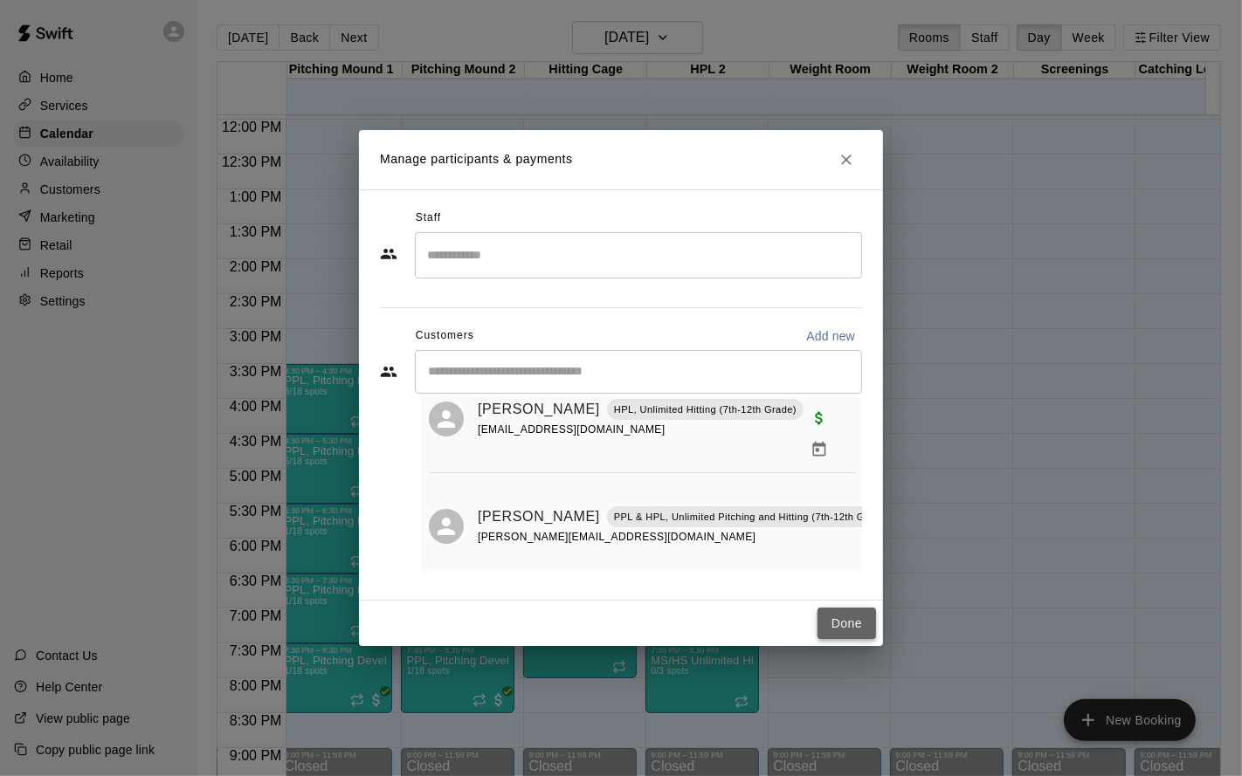
click at [843, 612] on button "Done" at bounding box center [846, 624] width 58 height 32
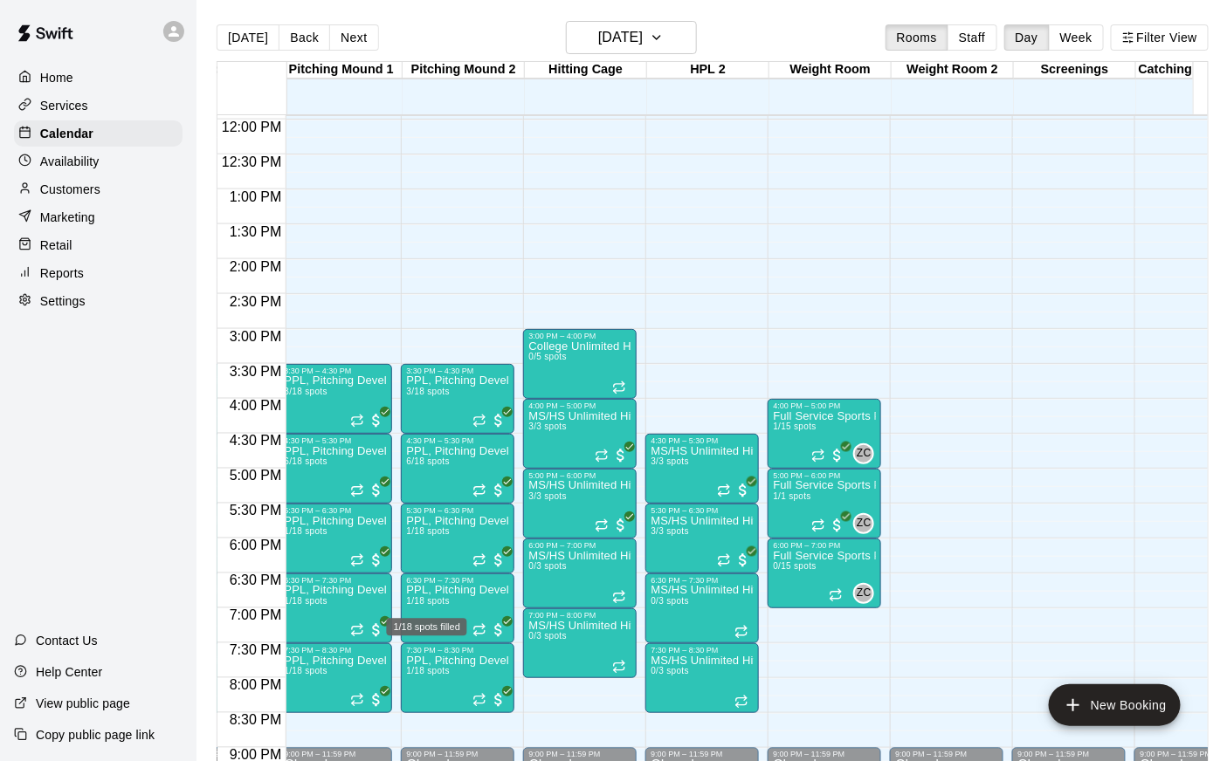
click at [438, 607] on div "1/18 spots filled" at bounding box center [427, 621] width 84 height 31
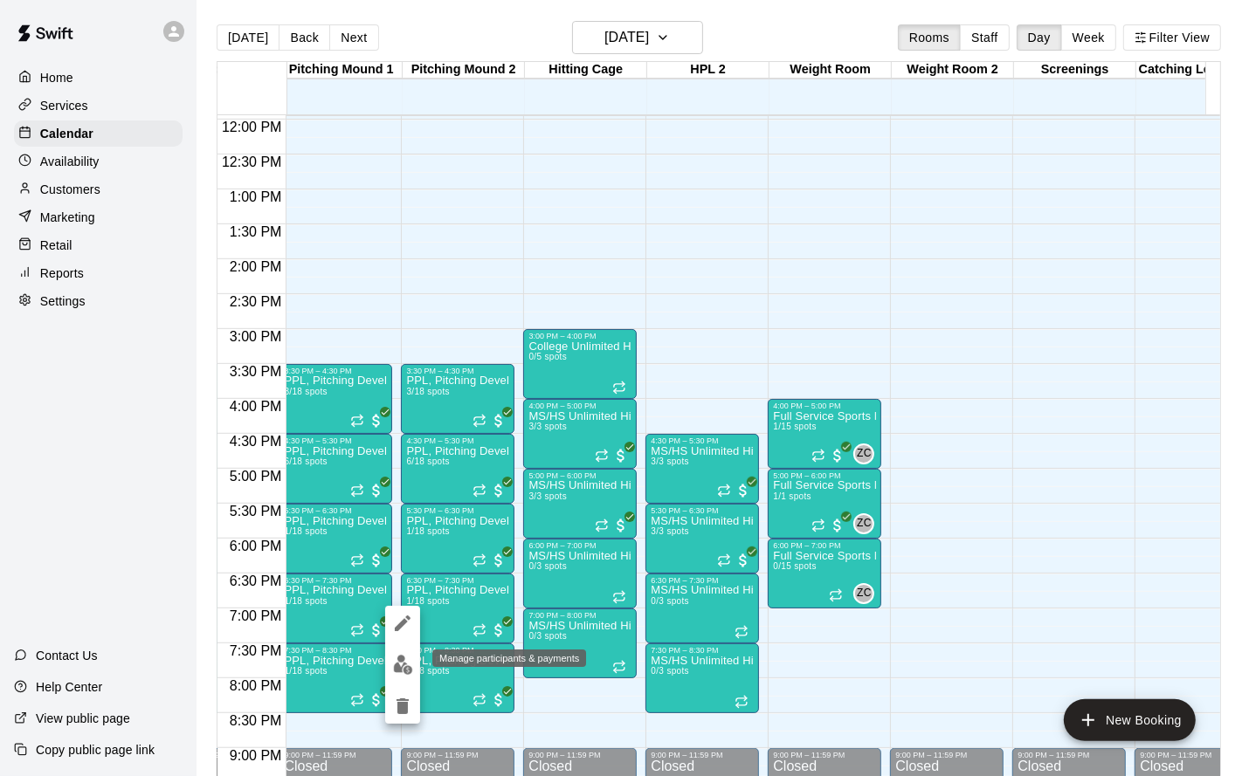
click at [400, 669] on img "edit" at bounding box center [403, 665] width 20 height 20
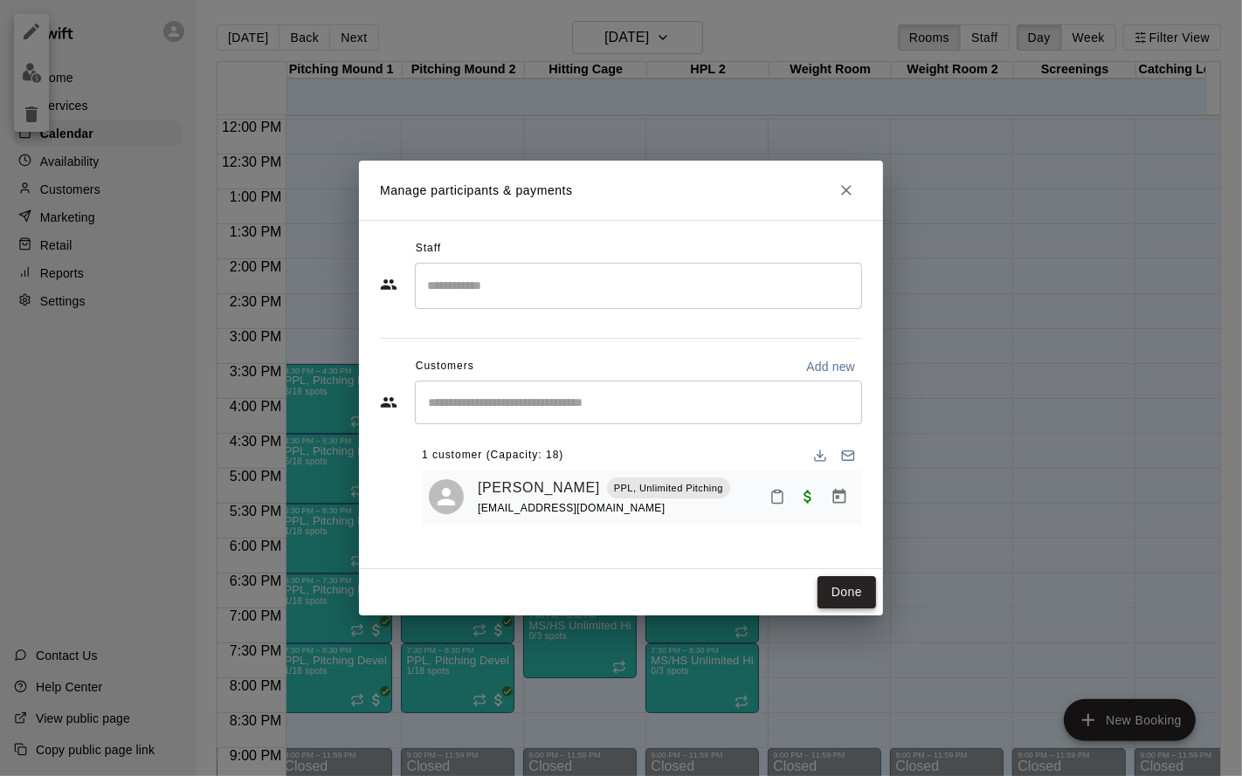
click at [834, 593] on button "Done" at bounding box center [846, 592] width 58 height 32
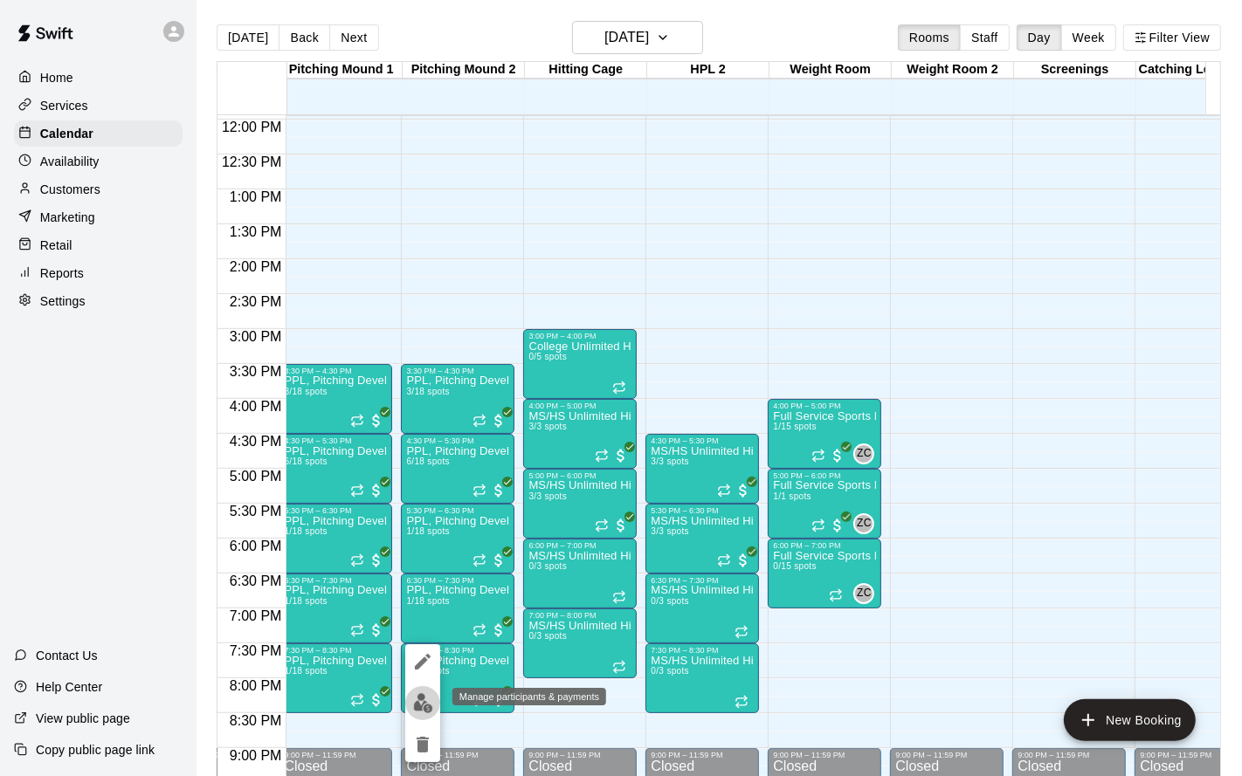
click at [416, 707] on img "edit" at bounding box center [423, 703] width 20 height 20
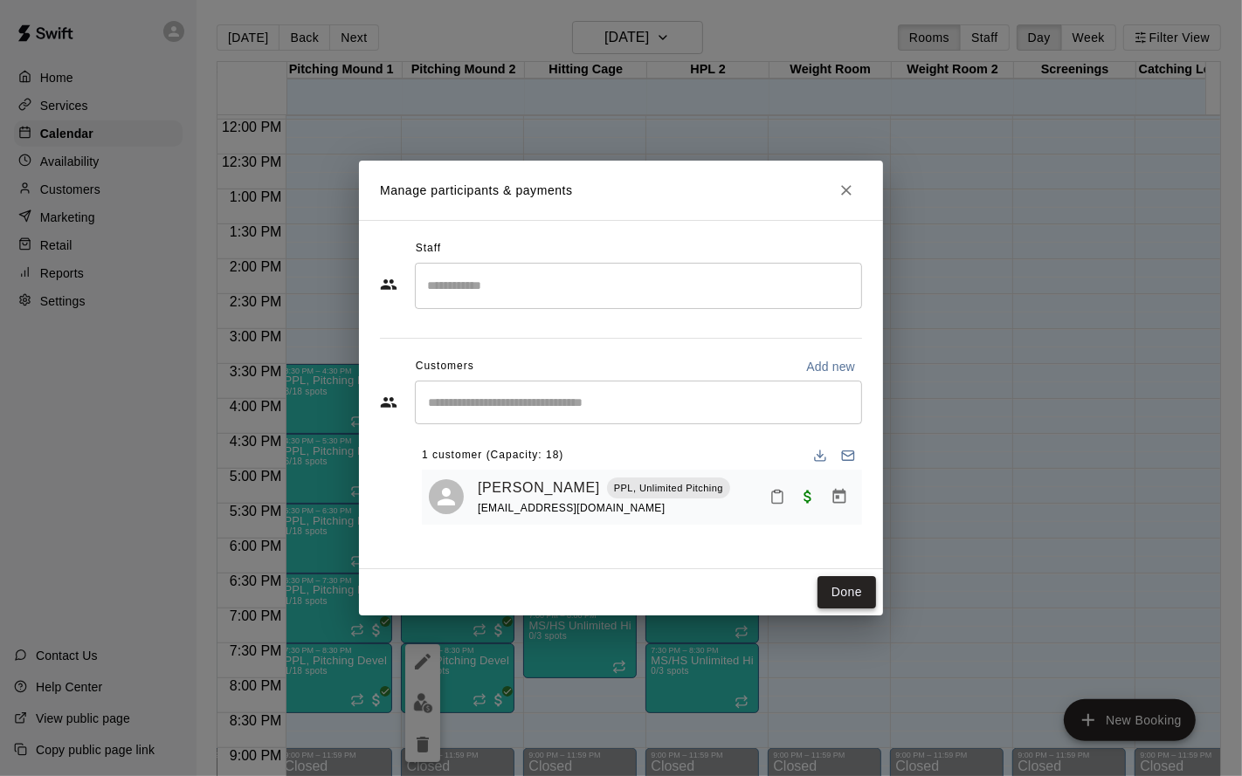
click at [843, 589] on button "Done" at bounding box center [846, 592] width 58 height 32
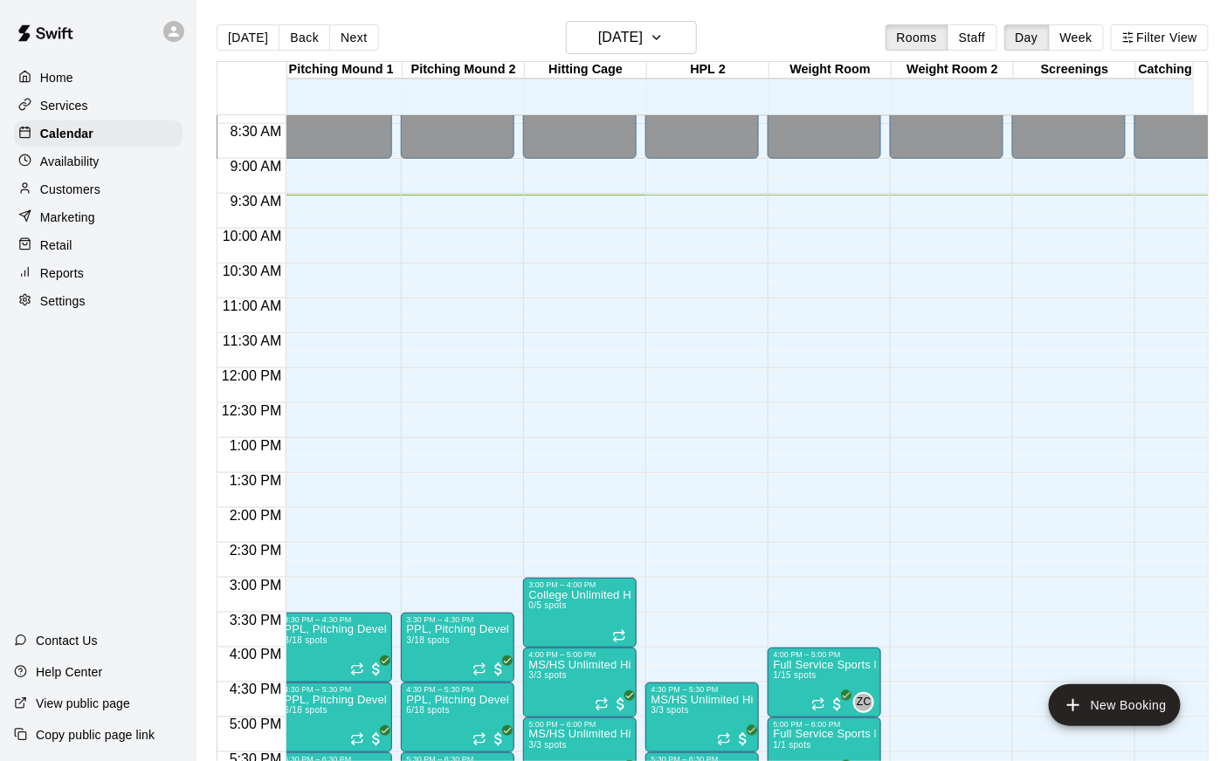
scroll to position [0, 374]
